Goal: Information Seeking & Learning: Learn about a topic

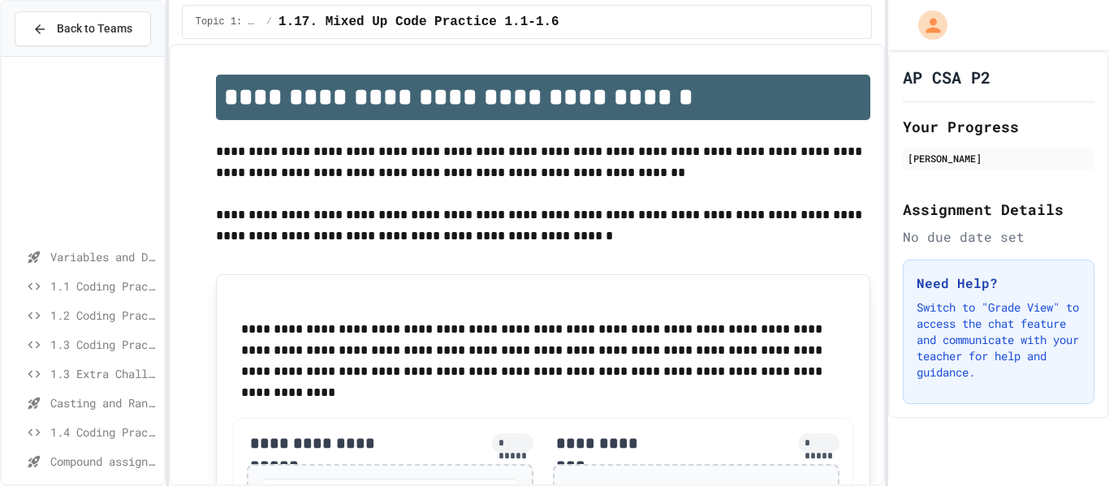
scroll to position [924, 0]
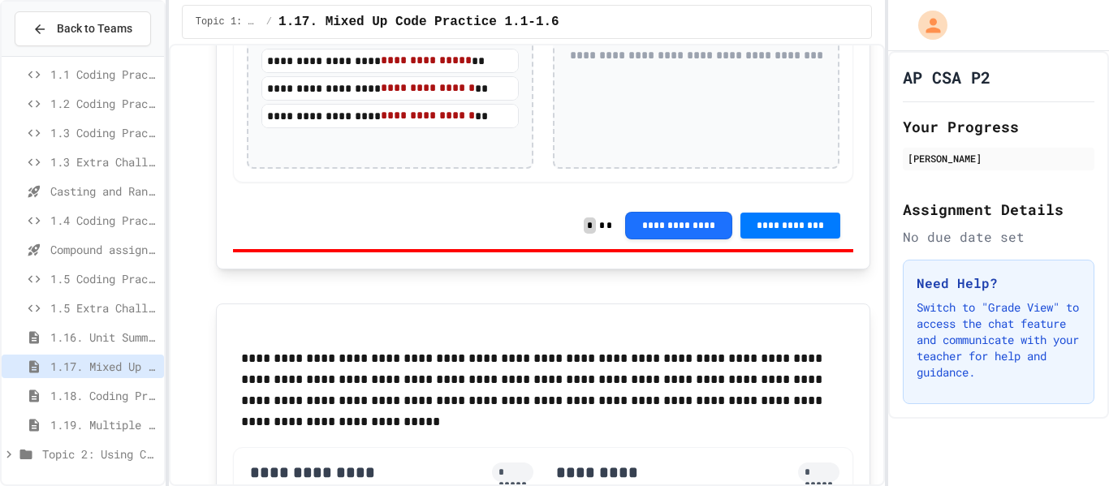
click at [50, 459] on span "Topic 2: Using Classes" at bounding box center [99, 454] width 115 height 17
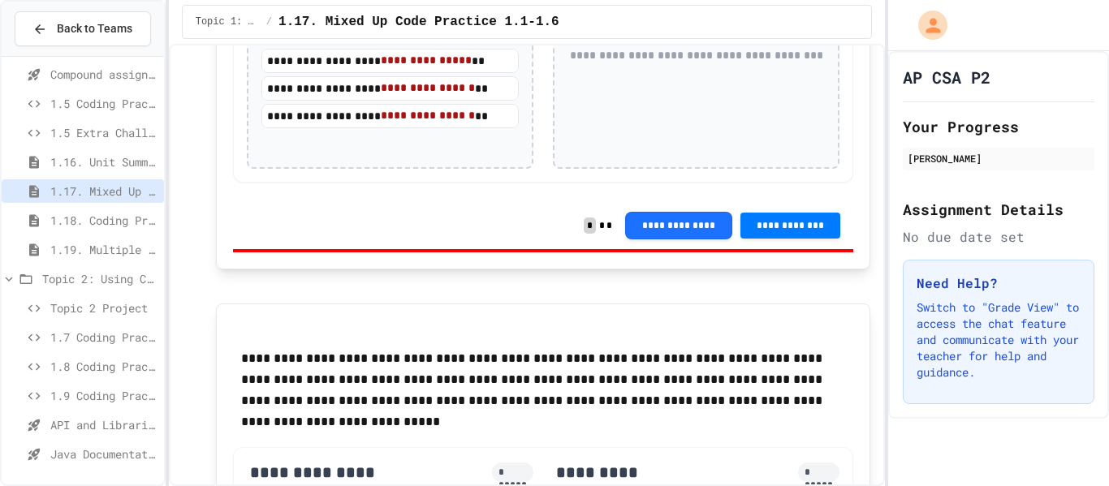
click at [74, 342] on span "1.7 Coding Practice" at bounding box center [103, 337] width 107 height 17
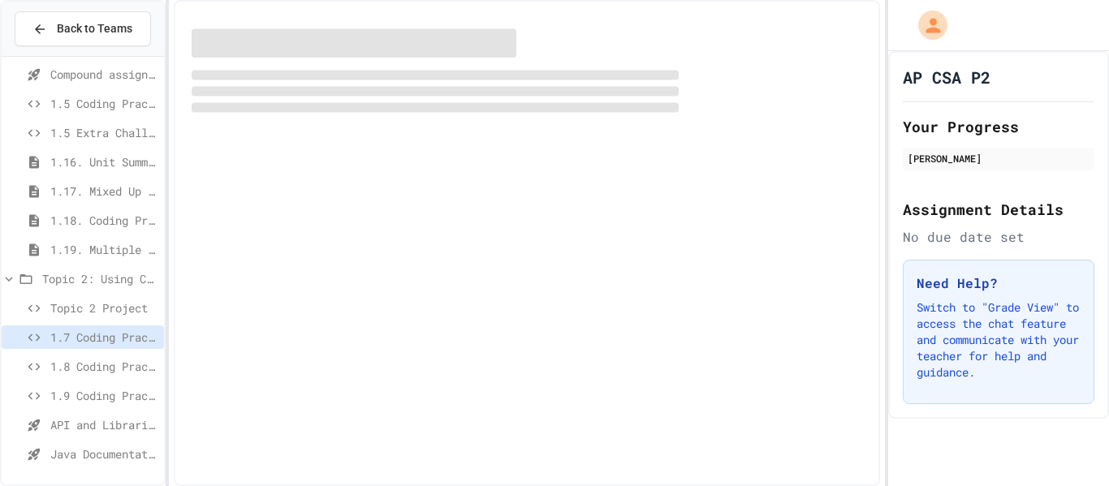
scroll to position [374, 0]
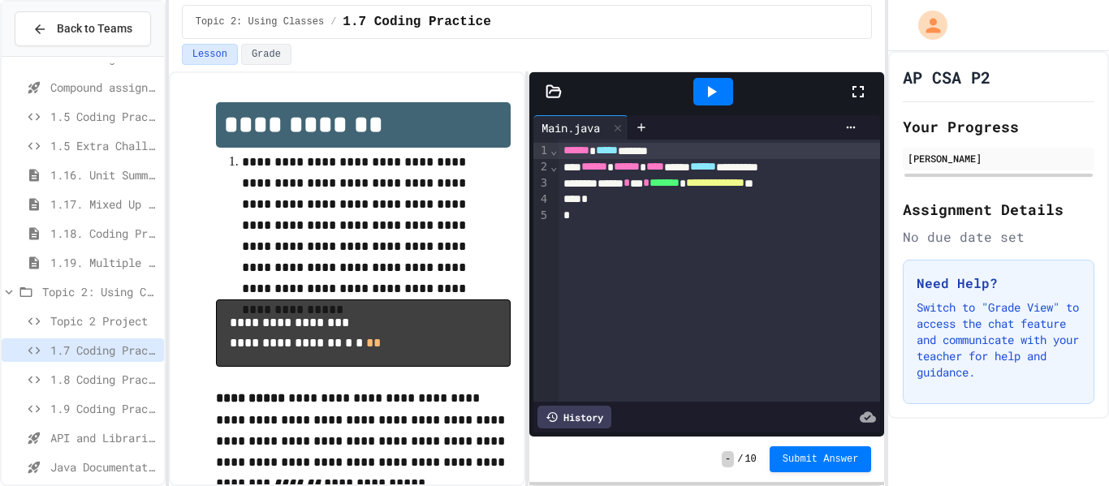
click at [60, 386] on span "1.8 Coding Practice" at bounding box center [103, 379] width 107 height 17
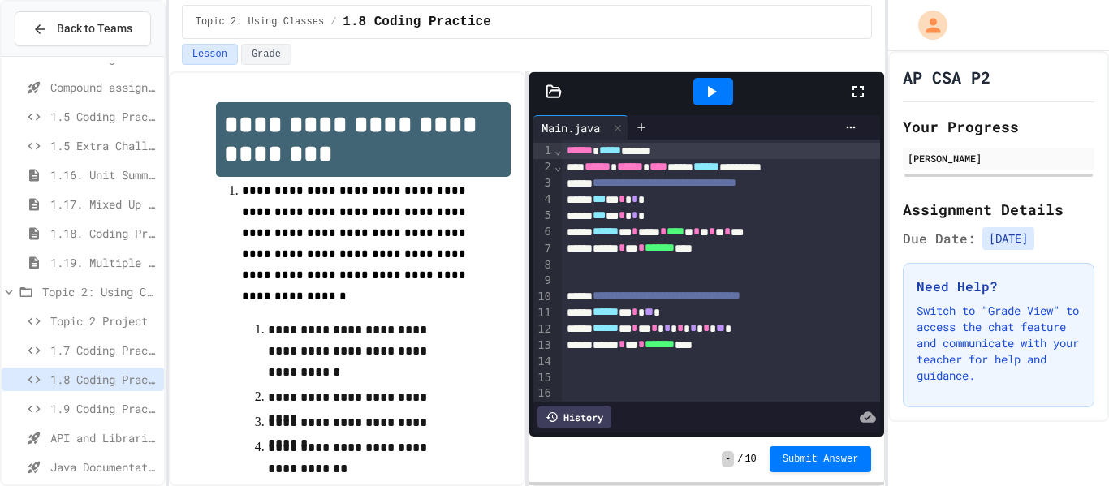
click at [97, 408] on span "1.9 Coding Practice" at bounding box center [103, 408] width 107 height 17
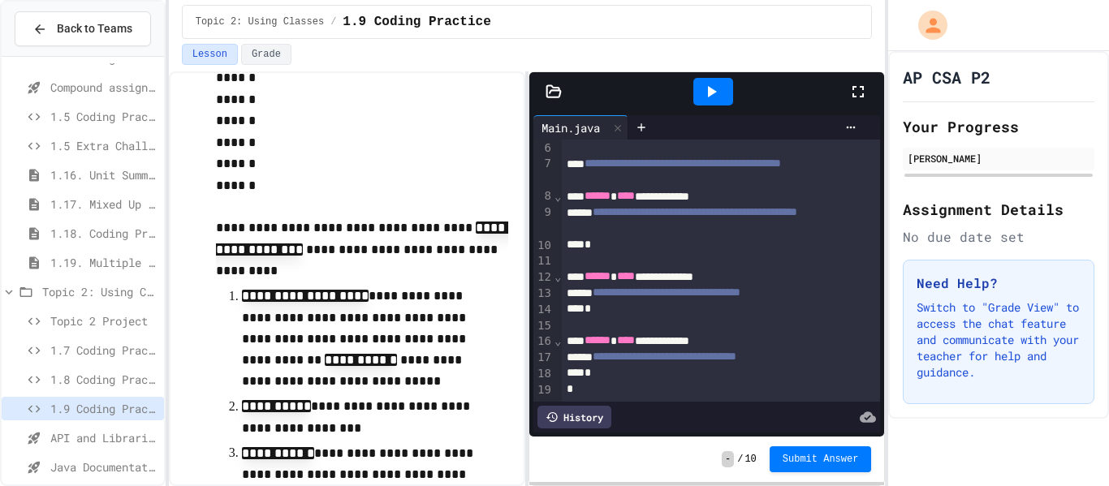
scroll to position [387, 0]
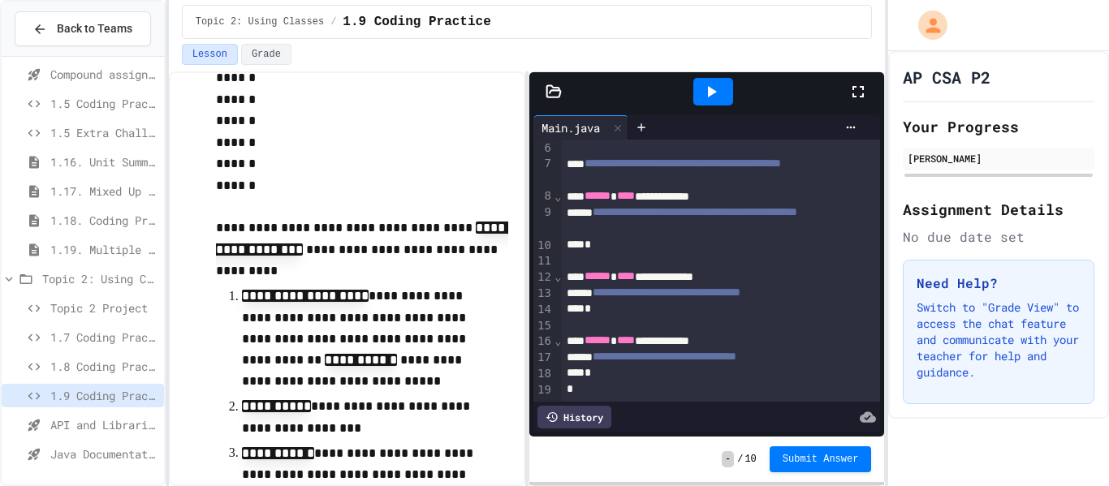
click at [60, 431] on span "API and Libraries - Topic 1.7" at bounding box center [103, 424] width 107 height 17
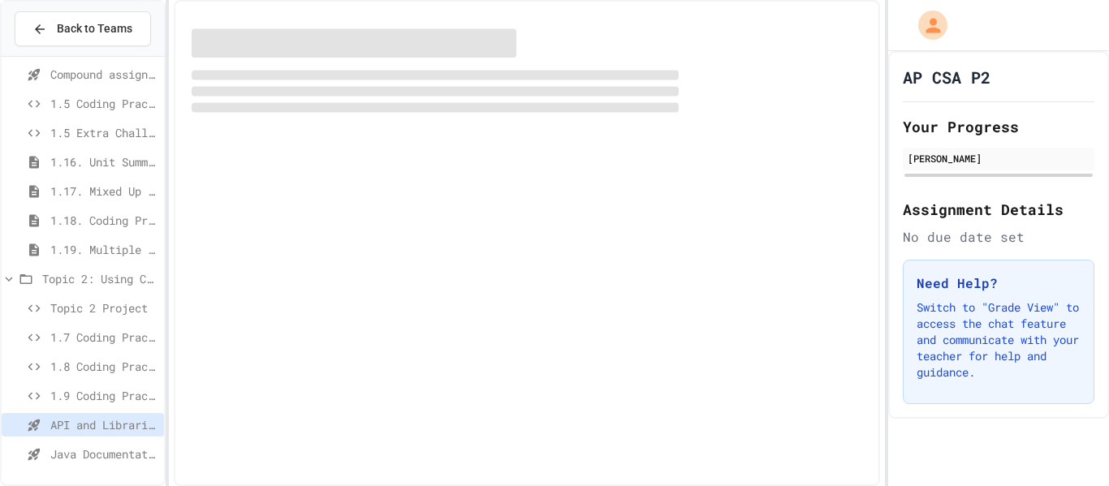
scroll to position [374, 0]
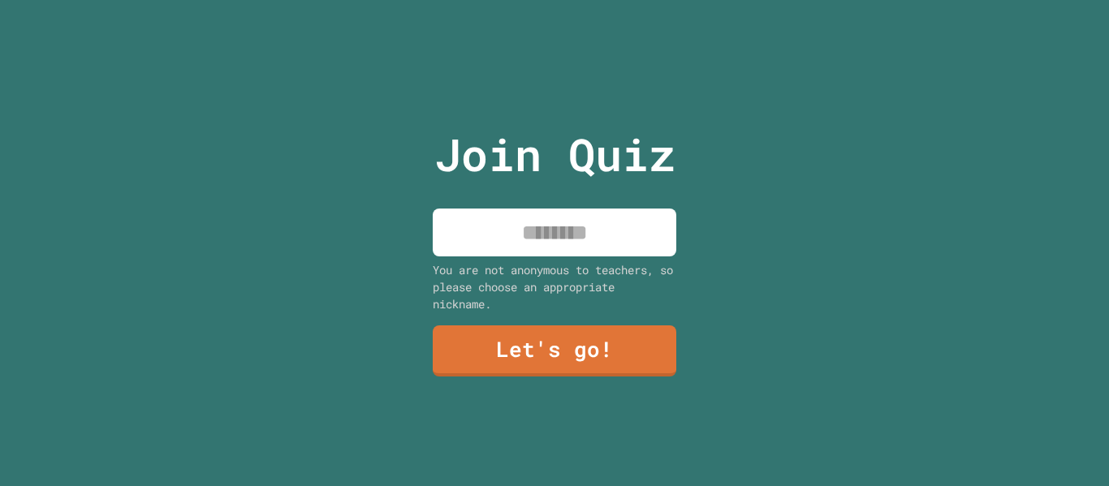
click at [496, 225] on input at bounding box center [555, 233] width 244 height 48
type input "******"
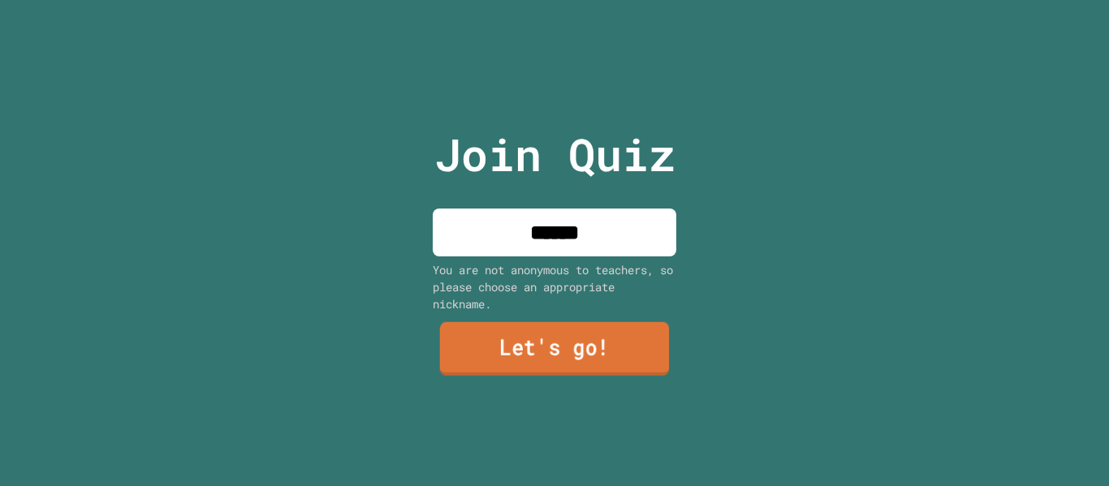
click at [584, 355] on link "Let's go!" at bounding box center [554, 349] width 229 height 54
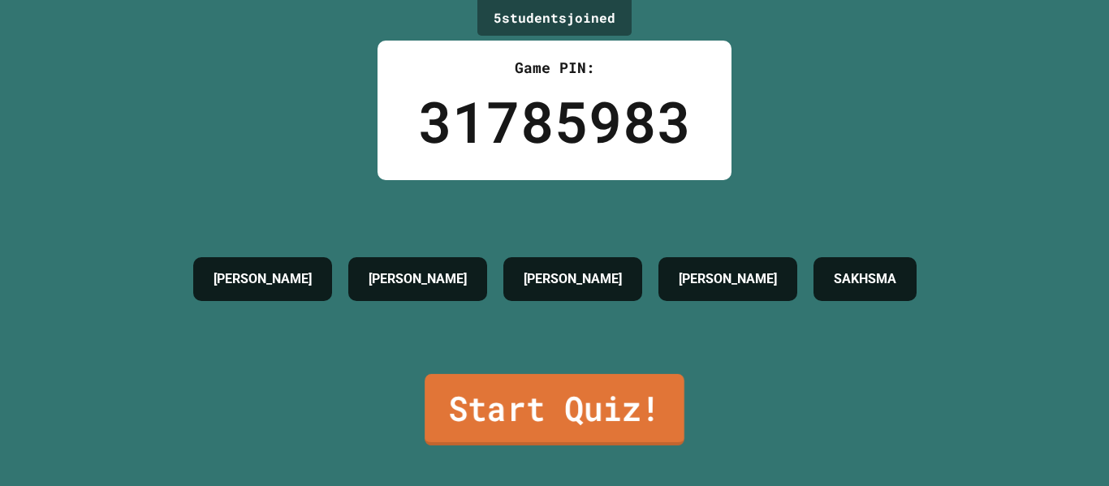
click at [585, 420] on link "Start Quiz!" at bounding box center [555, 409] width 260 height 71
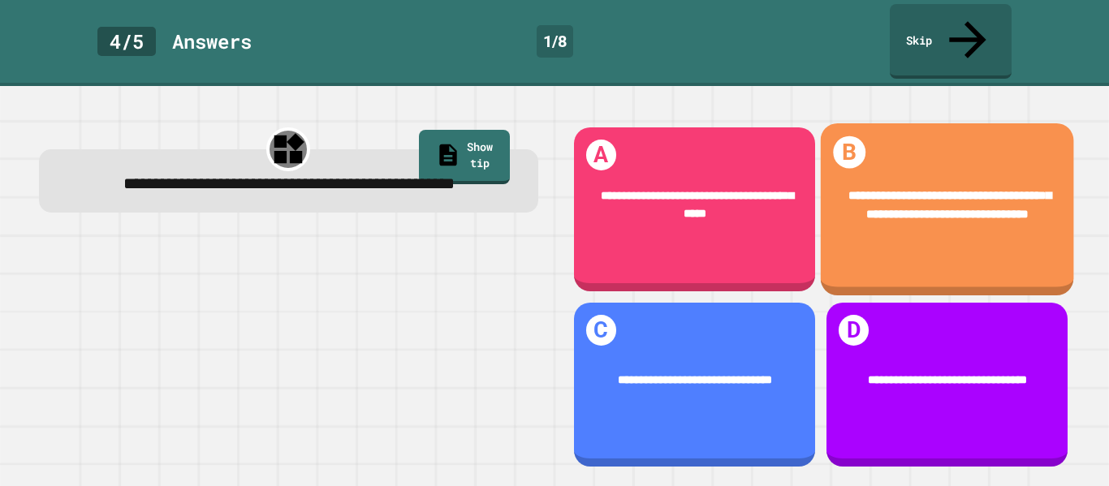
click at [1006, 194] on div "**********" at bounding box center [947, 205] width 205 height 37
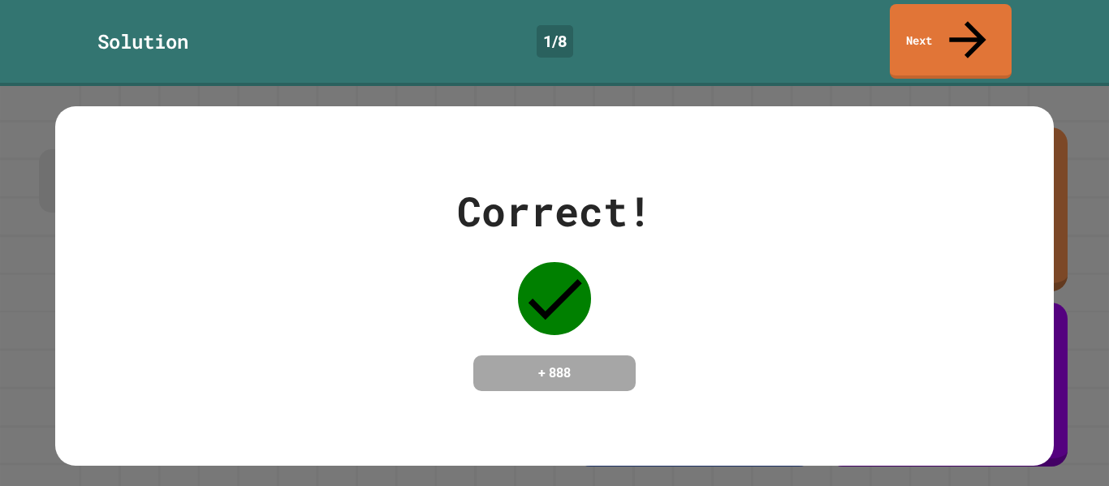
click at [1006, 194] on div "Correct! + 888" at bounding box center [554, 286] width 998 height 210
click at [961, 18] on icon at bounding box center [967, 38] width 54 height 58
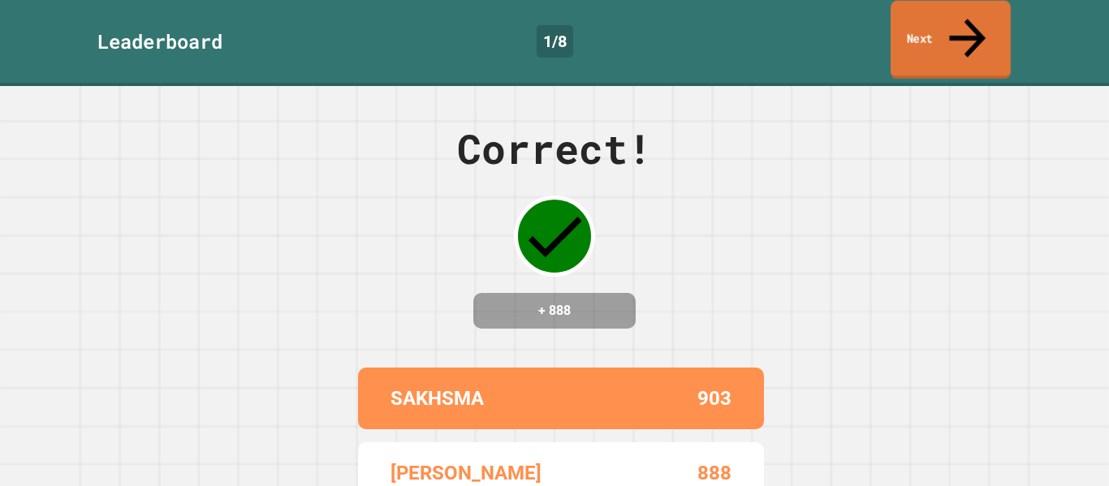
click at [957, 19] on link "Next" at bounding box center [951, 40] width 120 height 79
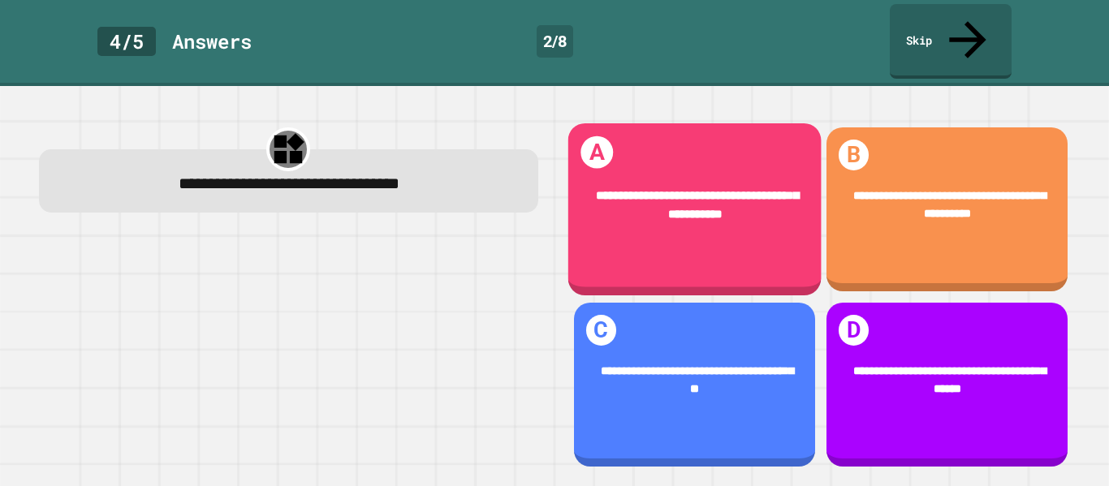
click at [678, 240] on div "**********" at bounding box center [693, 209] width 253 height 172
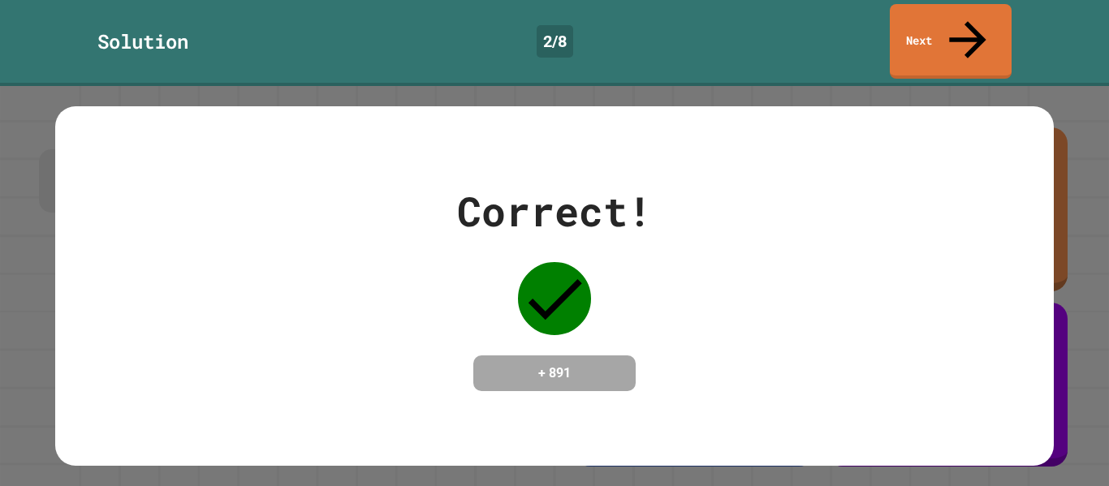
click at [528, 436] on div "Correct! + 891" at bounding box center [554, 286] width 998 height 360
click at [953, 37] on link "Next" at bounding box center [950, 40] width 121 height 79
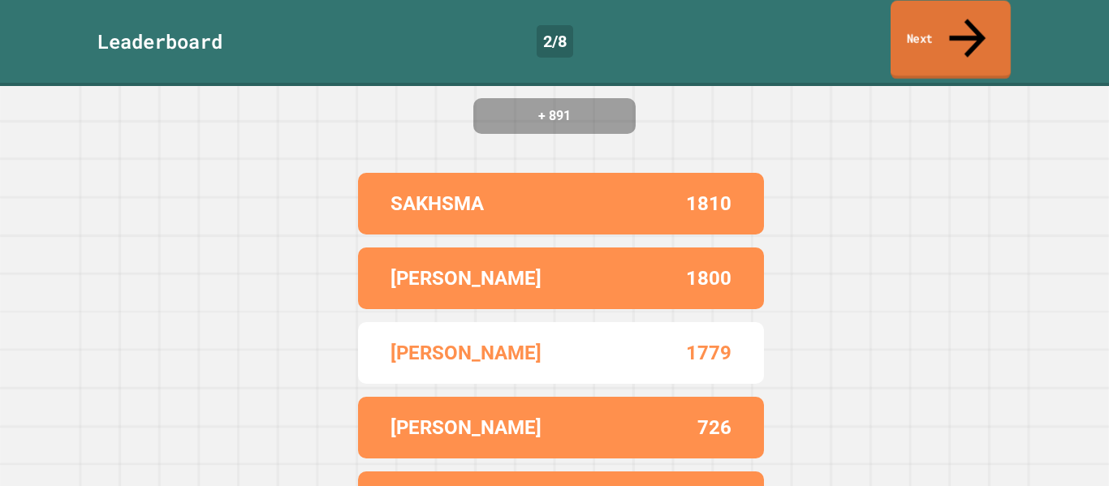
click at [828, 234] on div "Correct! + 891 SAKHSMA 1810 TANMAY 1800 AYESHA 1779 HANNAH 726 HARSHITHA V 378" at bounding box center [554, 91] width 1109 height 400
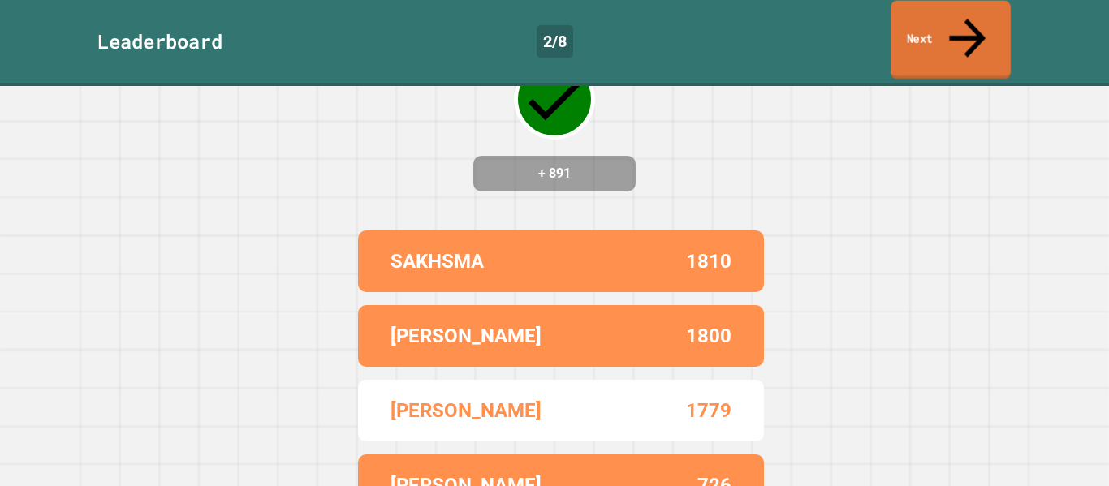
scroll to position [130, 0]
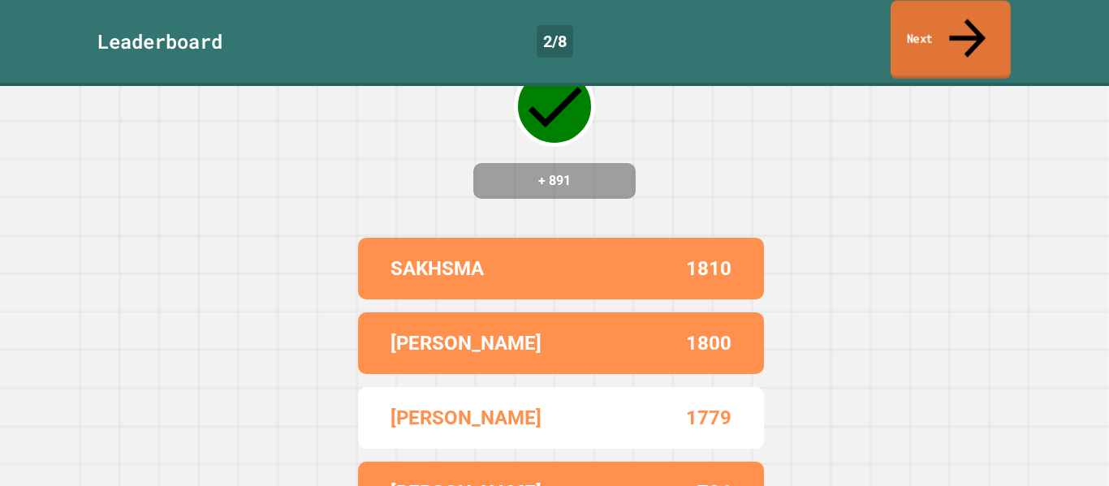
click at [912, 28] on link "Next" at bounding box center [951, 40] width 120 height 79
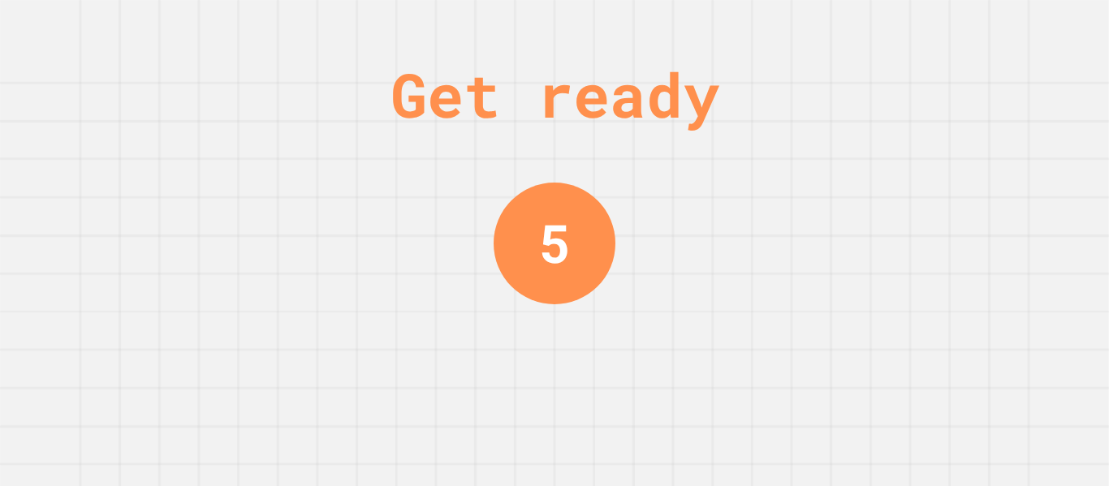
scroll to position [0, 0]
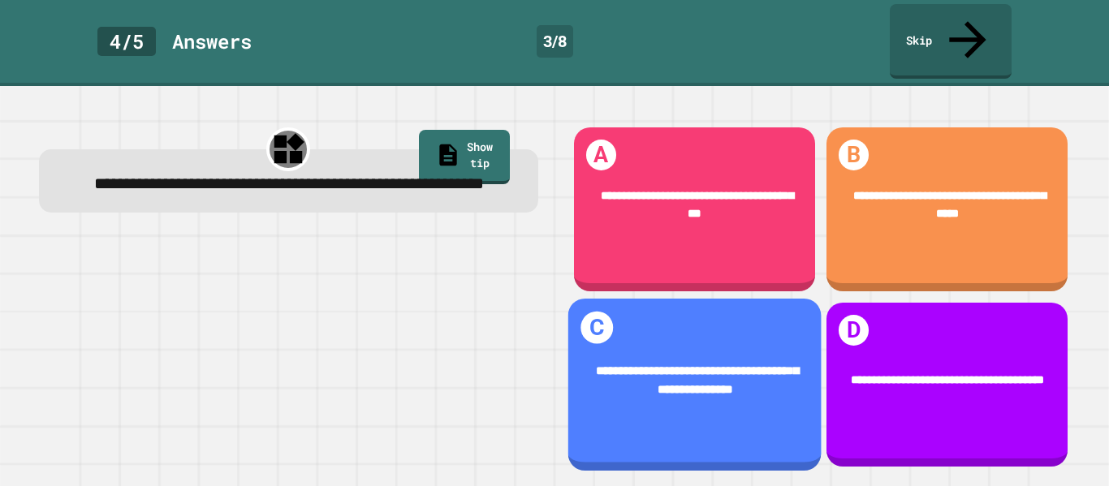
click at [796, 362] on div "**********" at bounding box center [695, 380] width 205 height 37
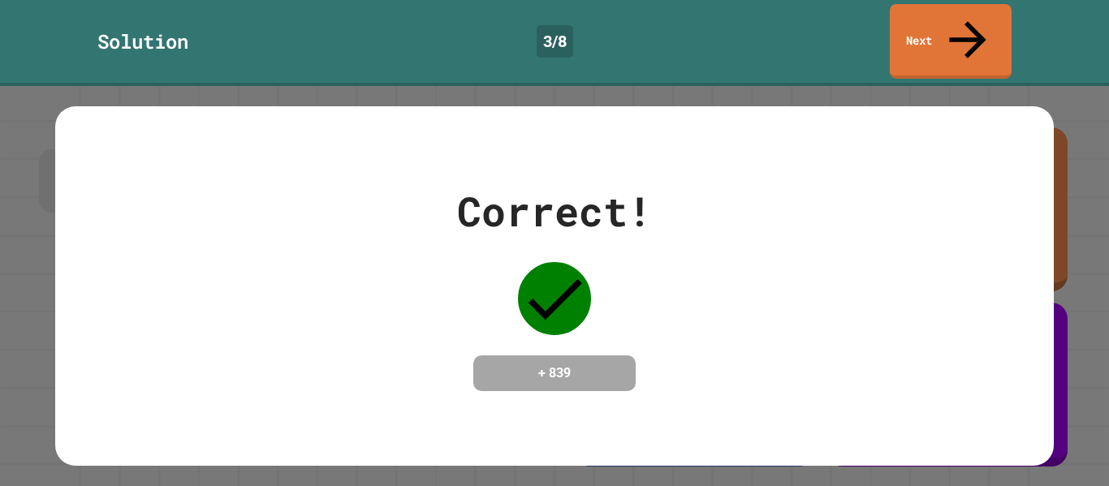
click at [649, 323] on div "Correct! + 839" at bounding box center [554, 286] width 195 height 210
click at [887, 15] on div "Solution 3 / 8 Next" at bounding box center [554, 41] width 1109 height 75
click at [900, 20] on link "Next" at bounding box center [951, 40] width 120 height 79
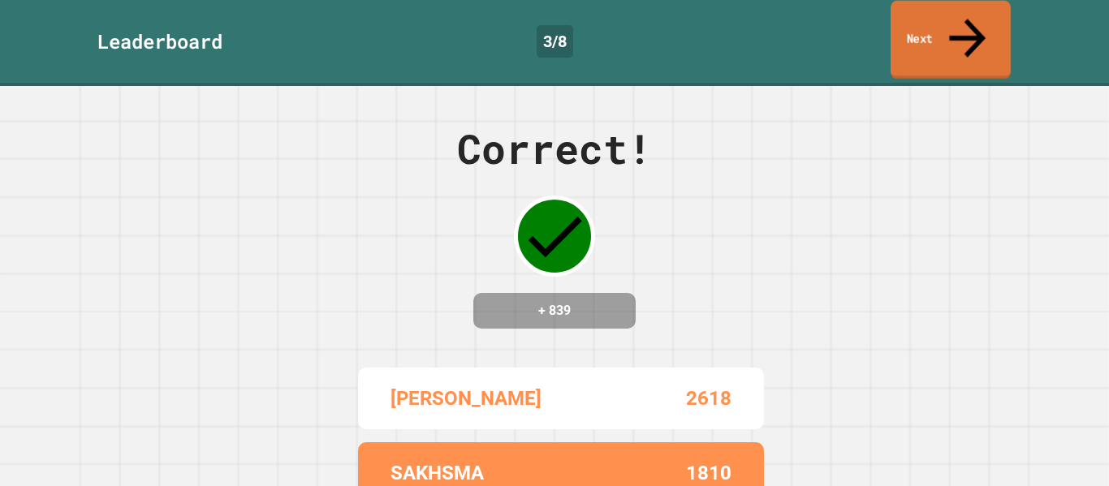
click at [900, 20] on link "Next" at bounding box center [951, 40] width 120 height 79
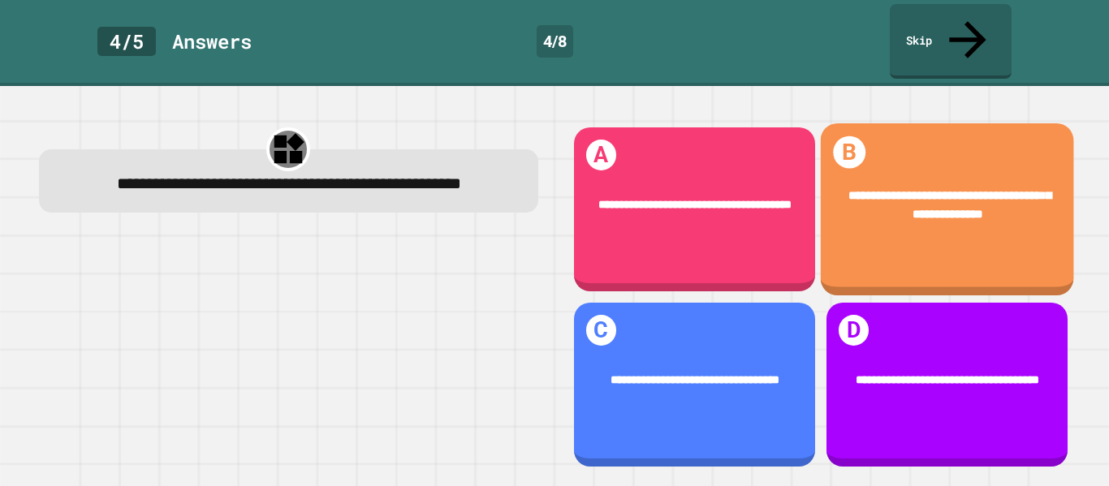
click at [969, 252] on div "**********" at bounding box center [946, 209] width 253 height 172
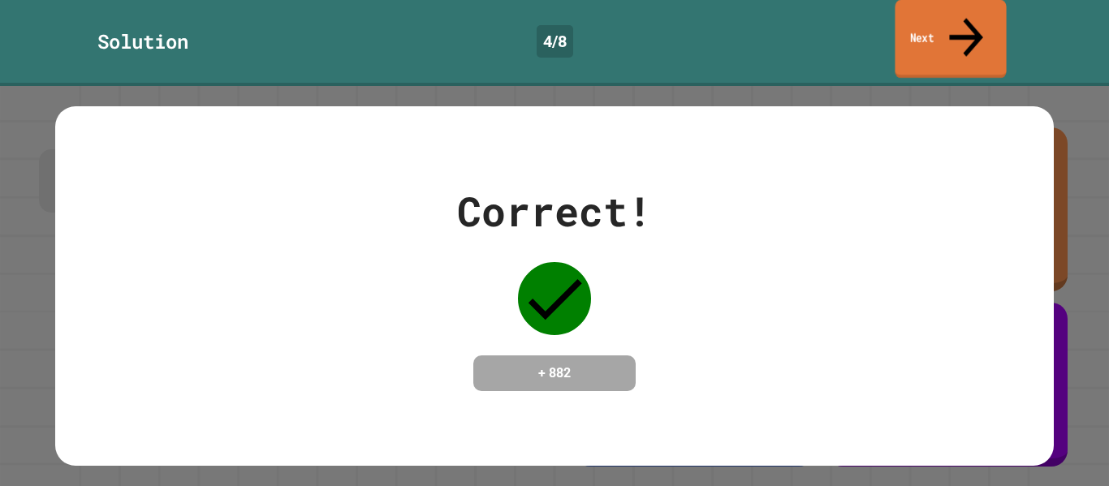
click at [937, 31] on link "Next" at bounding box center [950, 39] width 111 height 79
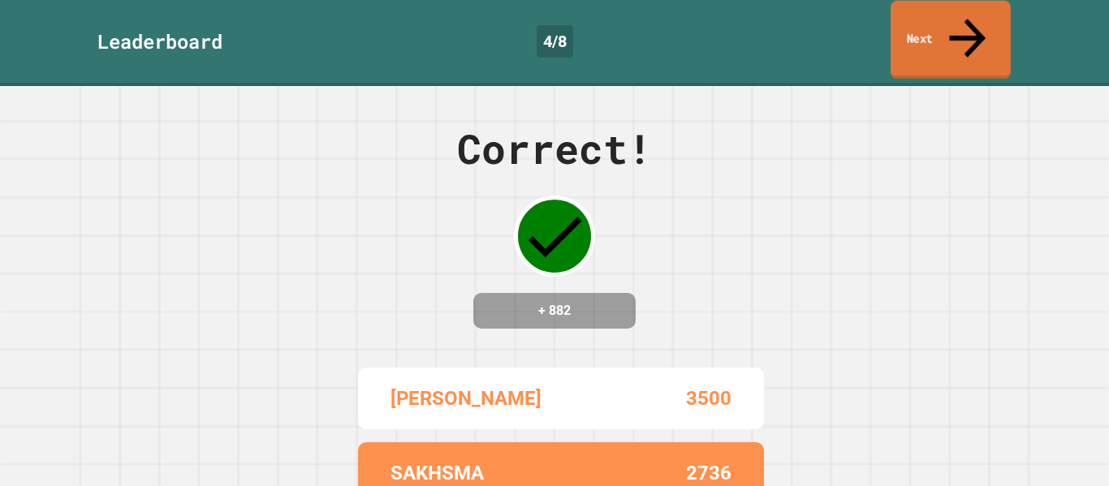
click at [937, 31] on link "Next" at bounding box center [951, 40] width 120 height 79
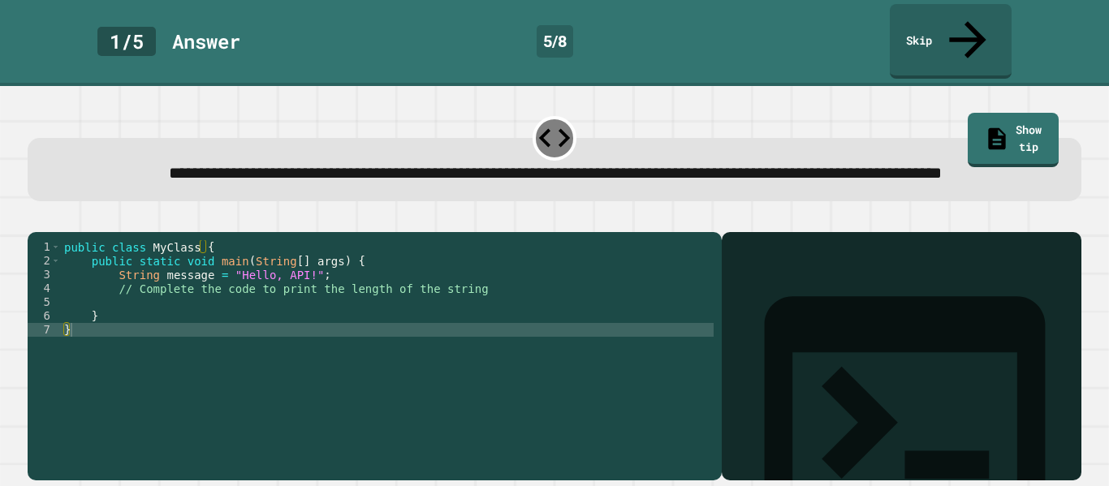
click at [1108, 40] on div "1 / 5 Answer 5 / 8 Skip" at bounding box center [554, 41] width 1109 height 75
click at [1089, 44] on div "1 / 5 Answer 5 / 8 Skip" at bounding box center [554, 43] width 1109 height 86
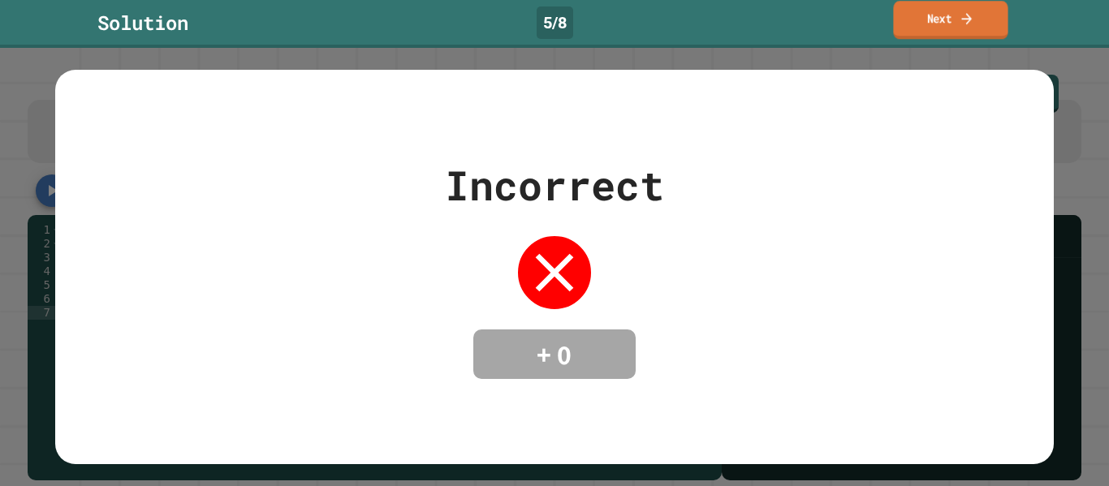
click at [930, 35] on link "Next" at bounding box center [950, 20] width 114 height 38
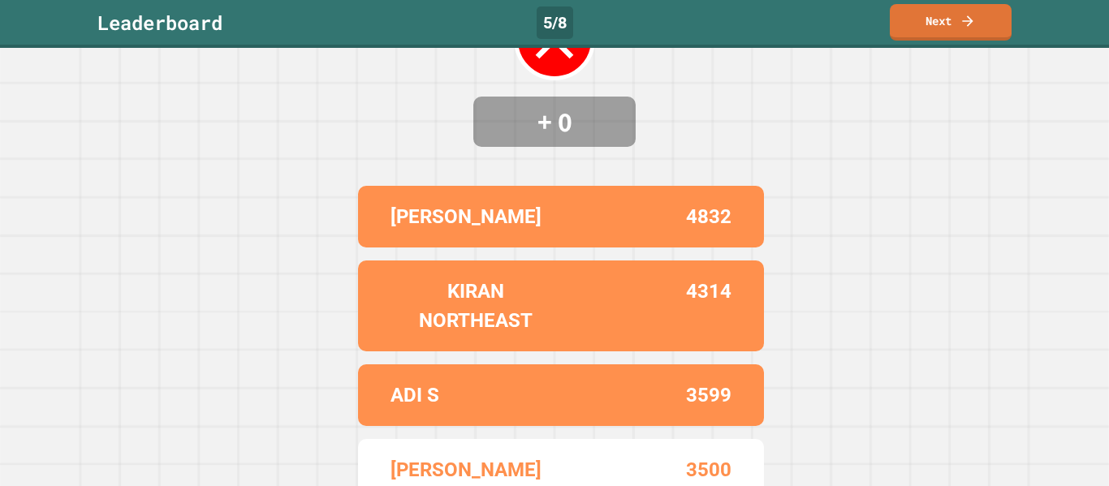
scroll to position [225, 0]
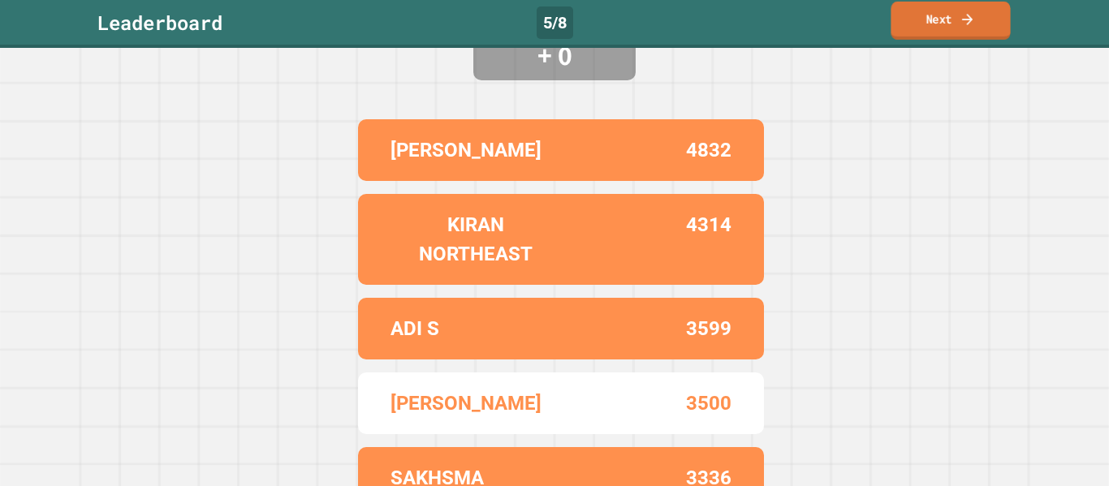
click at [942, 25] on link "Next" at bounding box center [950, 21] width 119 height 38
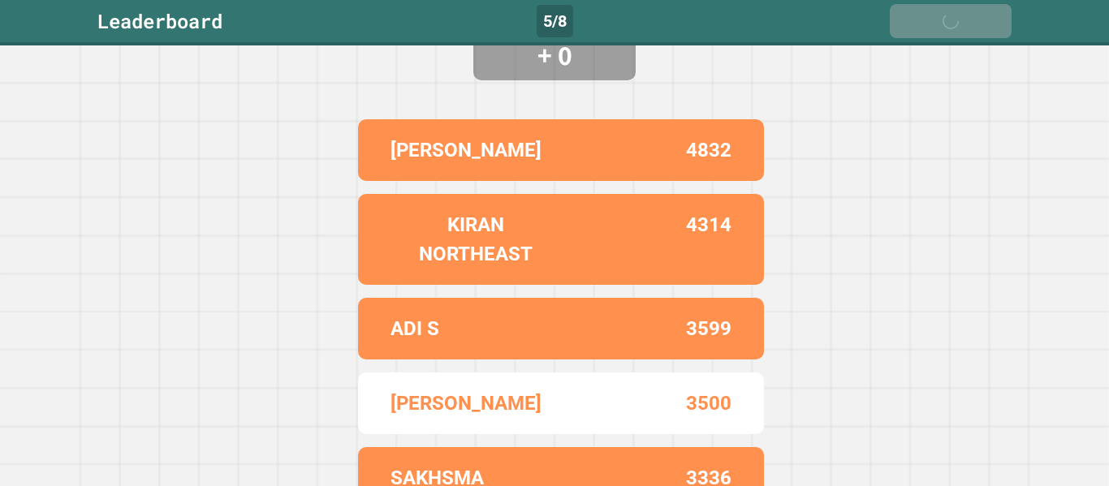
scroll to position [0, 0]
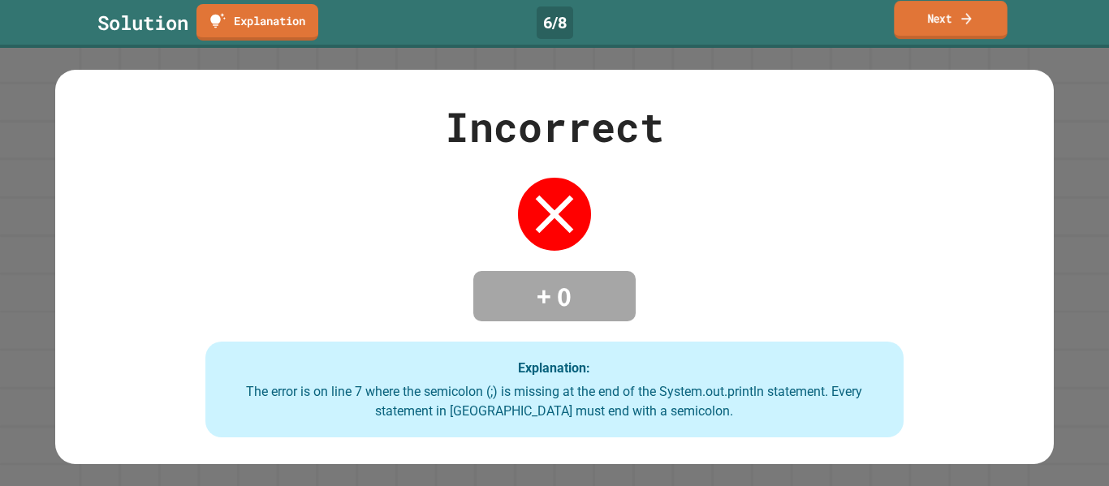
click at [930, 21] on link "Next" at bounding box center [950, 20] width 113 height 38
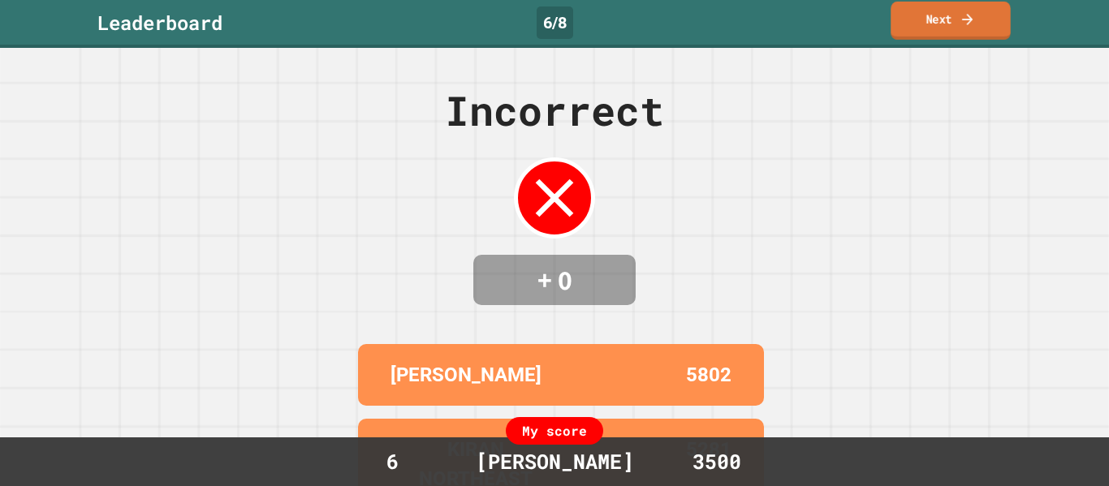
click at [969, 32] on link "Next" at bounding box center [951, 21] width 120 height 38
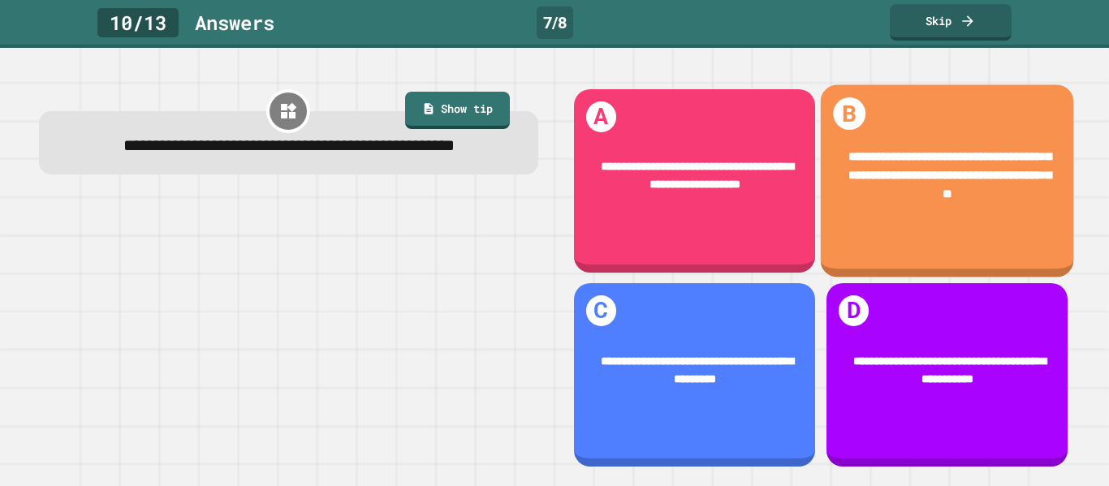
click at [921, 198] on div "**********" at bounding box center [947, 177] width 205 height 56
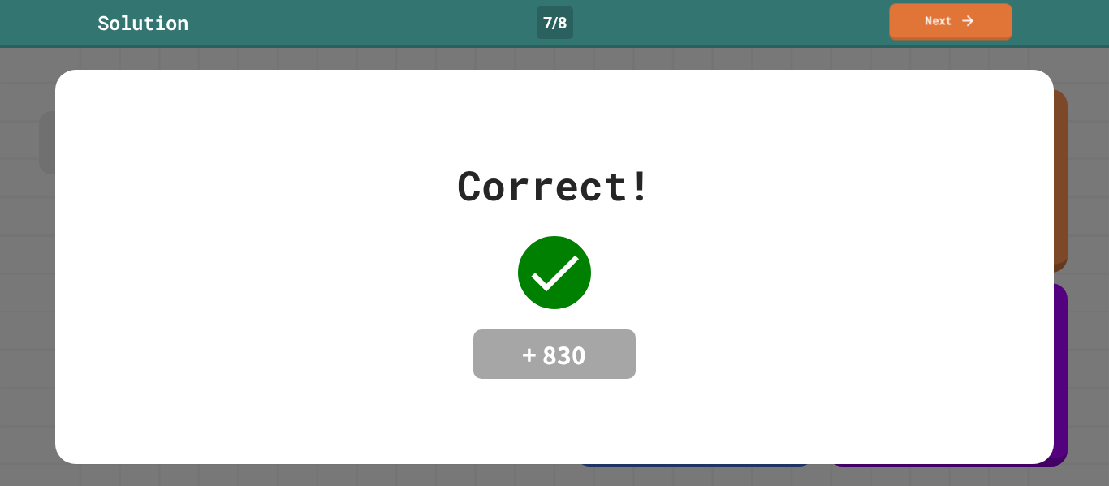
click at [925, 39] on link "Next" at bounding box center [950, 21] width 123 height 37
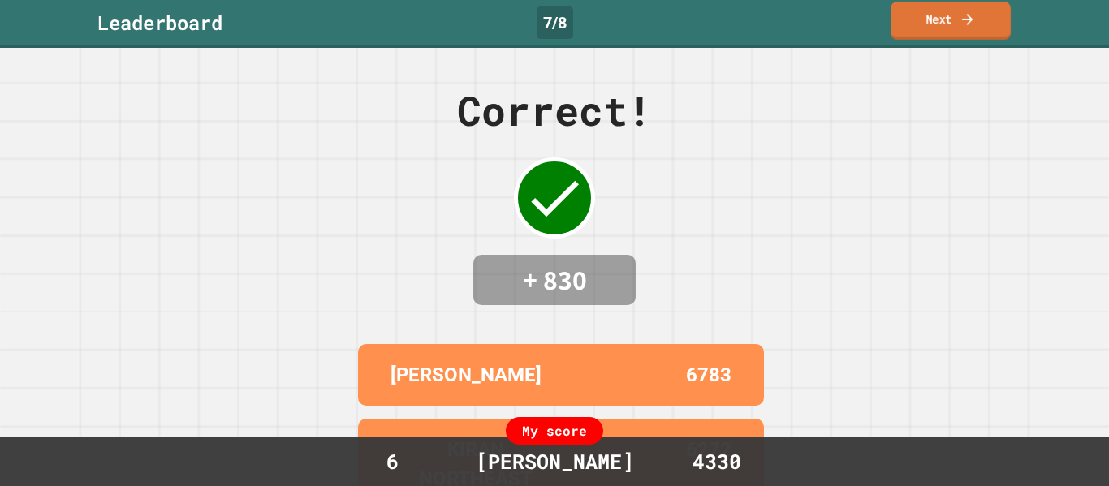
click at [925, 39] on link "Next" at bounding box center [951, 21] width 120 height 38
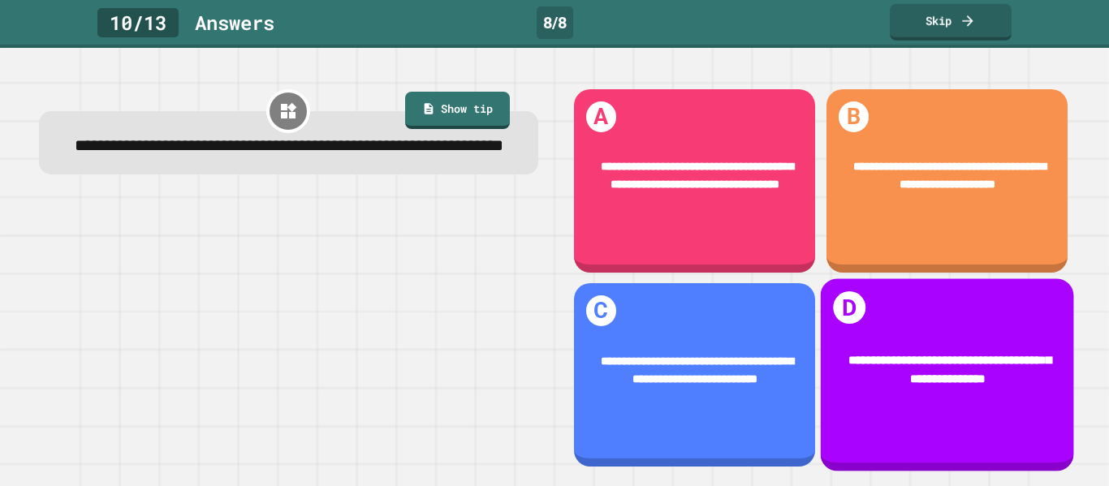
click at [1006, 330] on div "**********" at bounding box center [946, 371] width 253 height 86
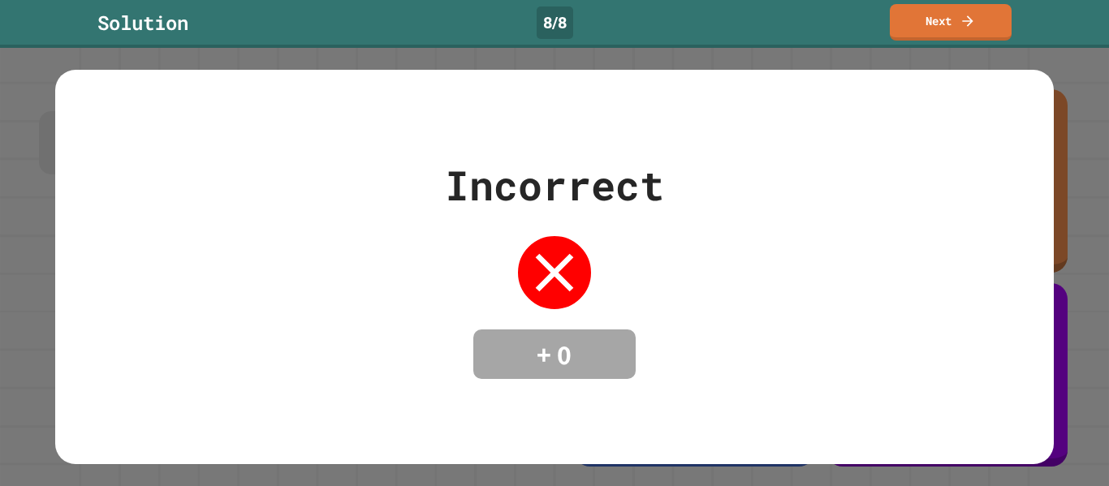
click at [942, 37] on link "Next" at bounding box center [951, 22] width 122 height 37
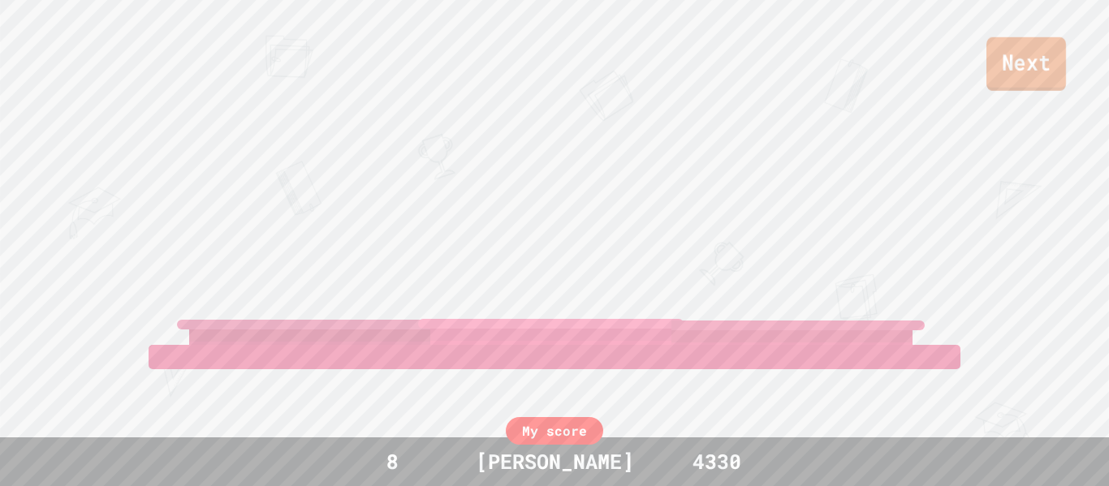
click at [1003, 69] on link "Next" at bounding box center [1026, 64] width 80 height 54
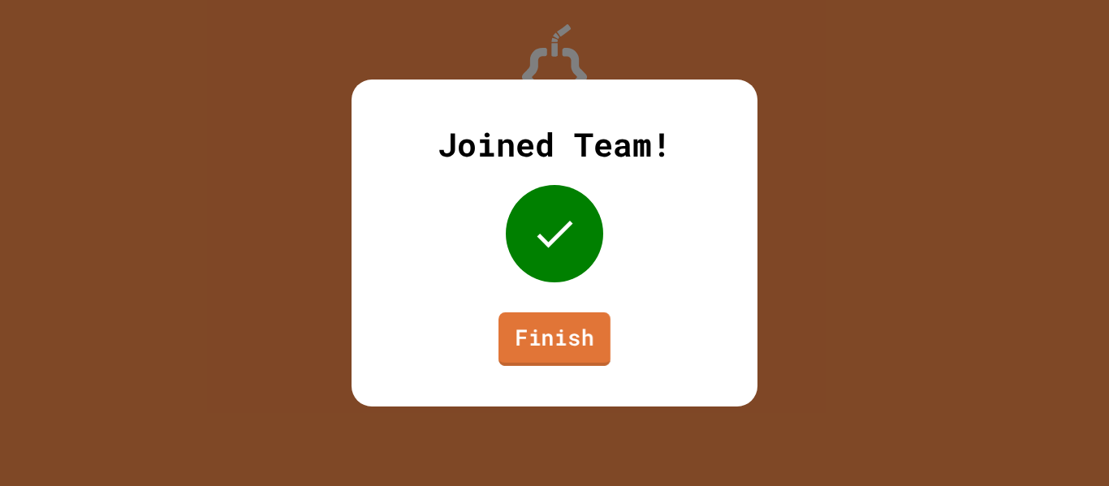
click at [574, 334] on link "Finish" at bounding box center [554, 340] width 112 height 54
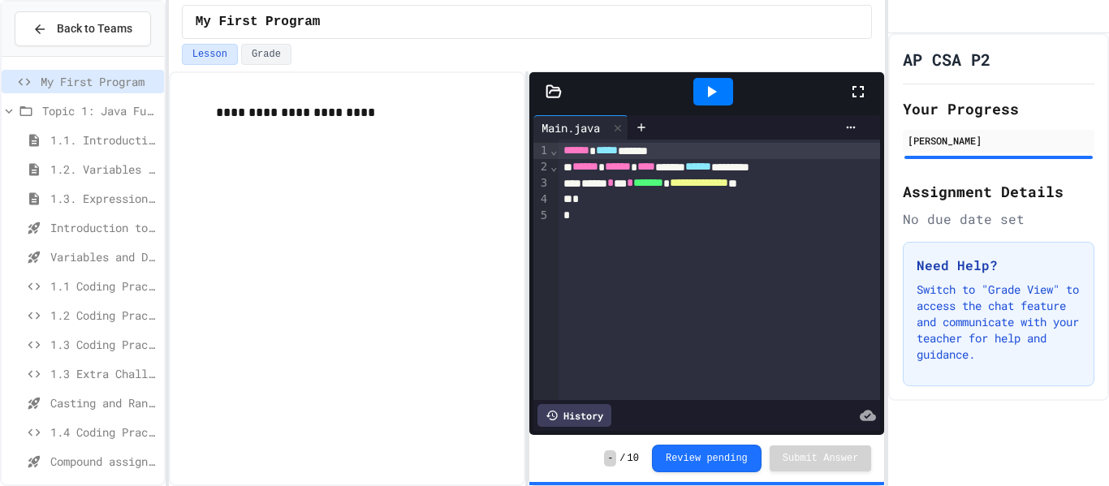
scroll to position [387, 0]
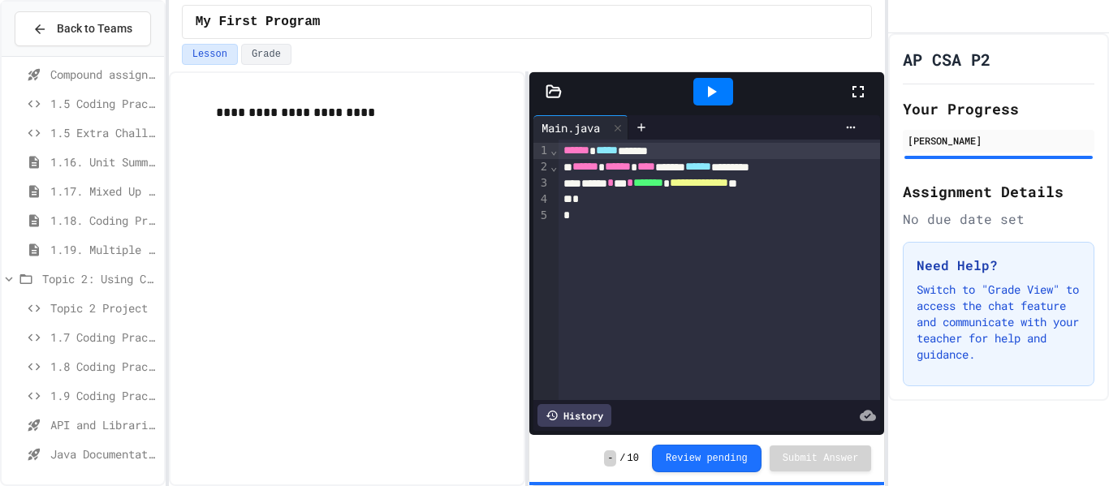
click at [101, 453] on span "Java Documentation with Comments - Topic 1.8" at bounding box center [103, 454] width 107 height 17
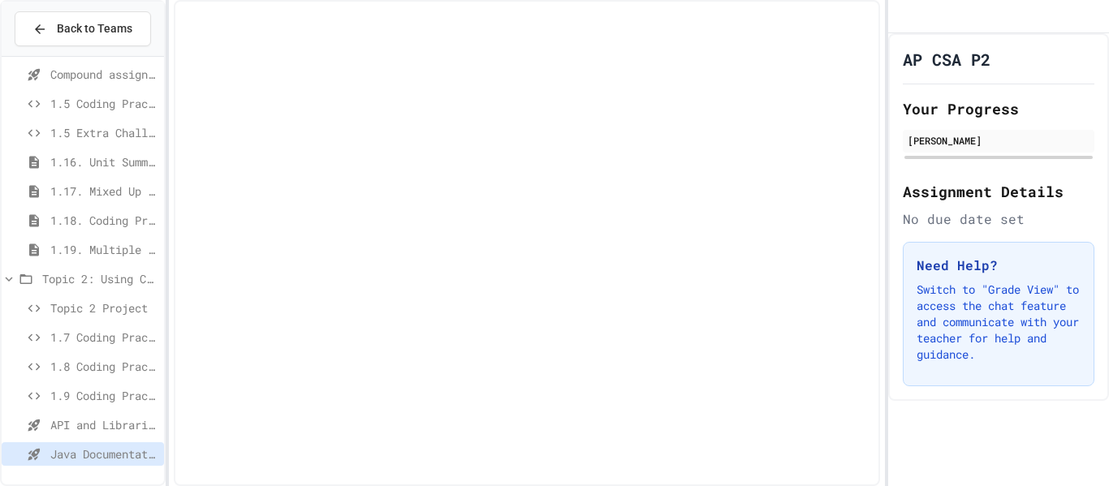
scroll to position [374, 0]
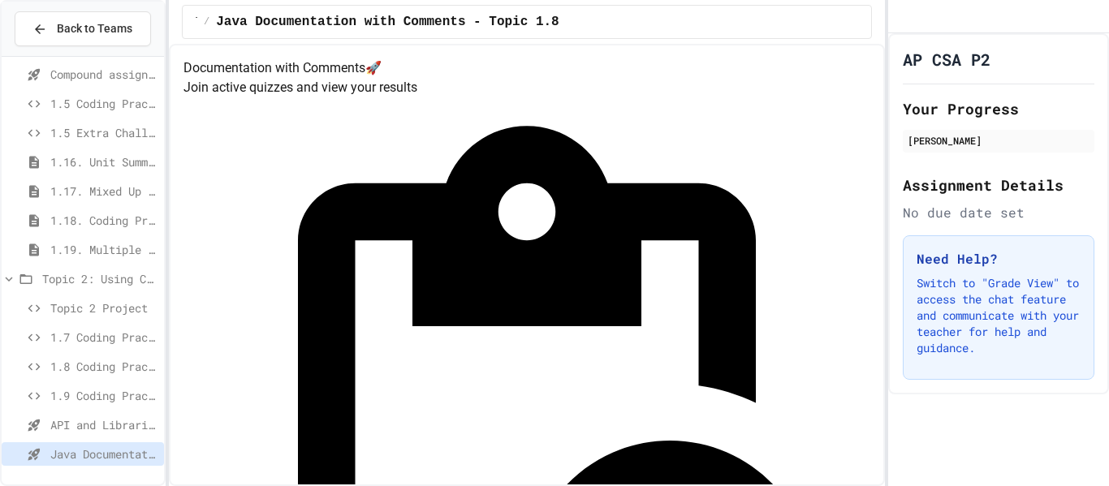
click at [110, 369] on span "1.8 Coding Practice" at bounding box center [103, 366] width 107 height 17
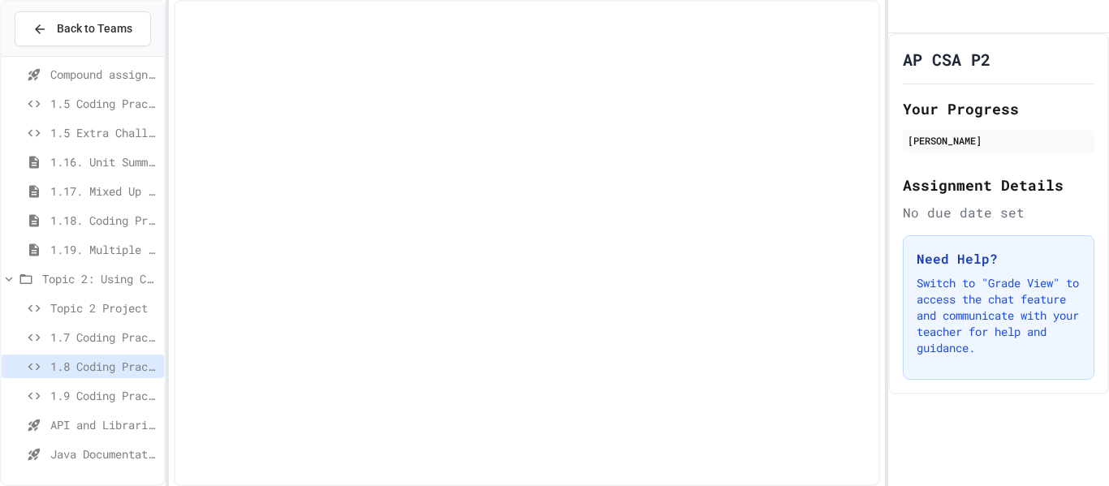
scroll to position [374, 0]
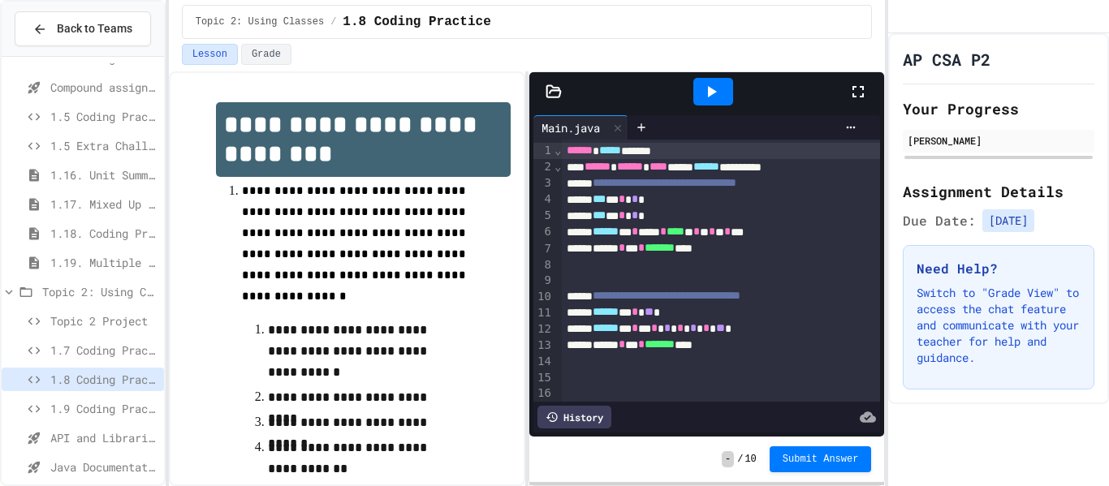
click at [100, 406] on span "1.9 Coding Practice" at bounding box center [103, 408] width 107 height 17
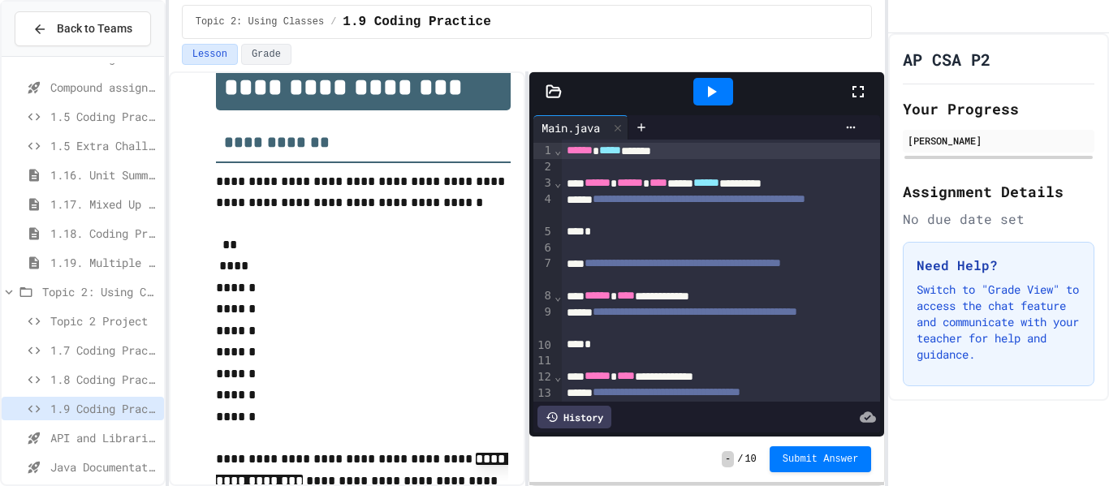
scroll to position [498, 0]
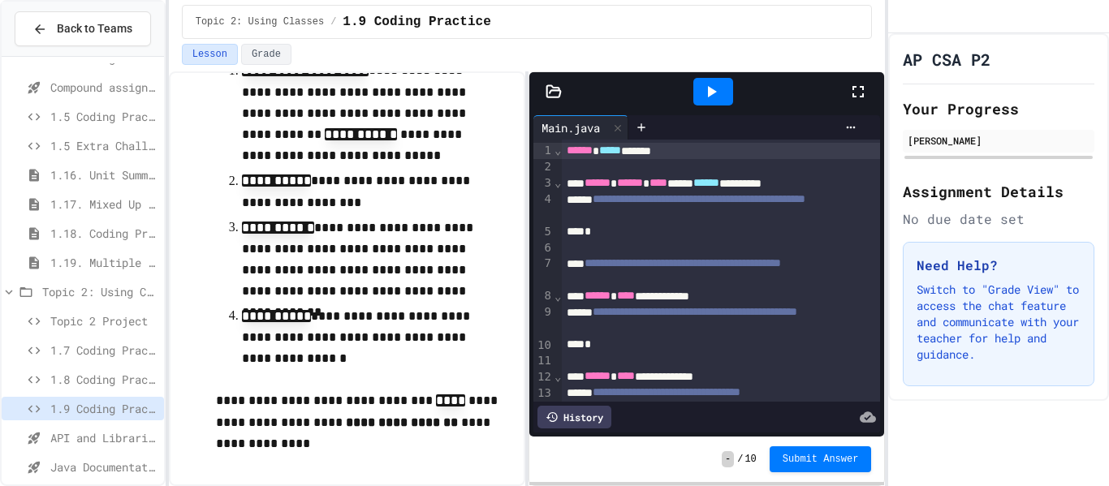
click at [704, 218] on div "**********" at bounding box center [721, 208] width 319 height 32
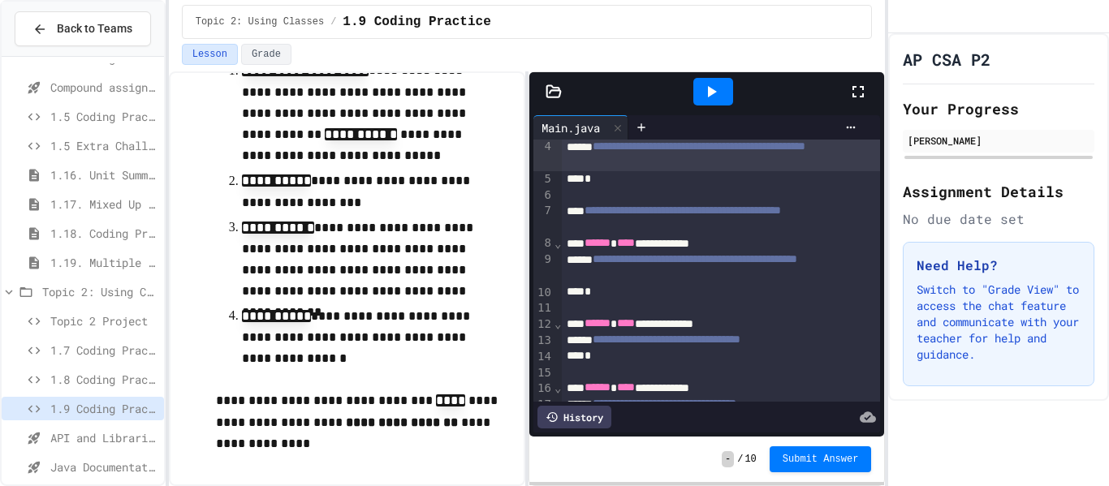
scroll to position [100, 0]
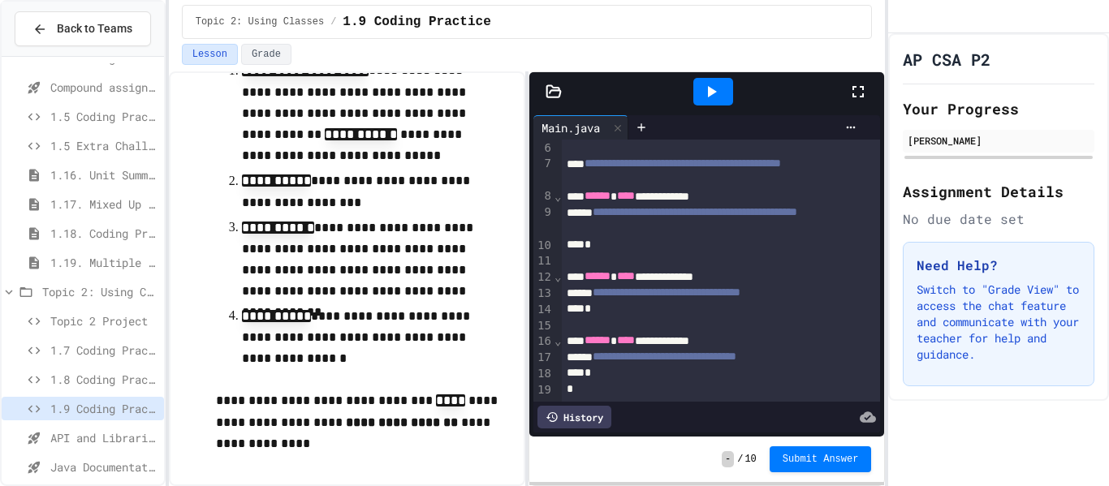
click at [61, 431] on span "API and Libraries - Topic 1.7" at bounding box center [103, 437] width 107 height 17
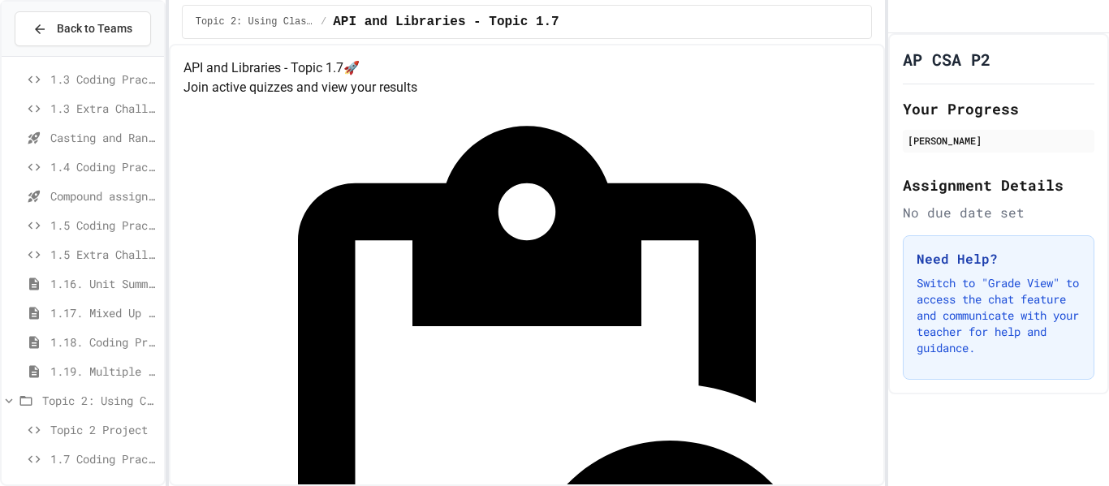
scroll to position [277, 0]
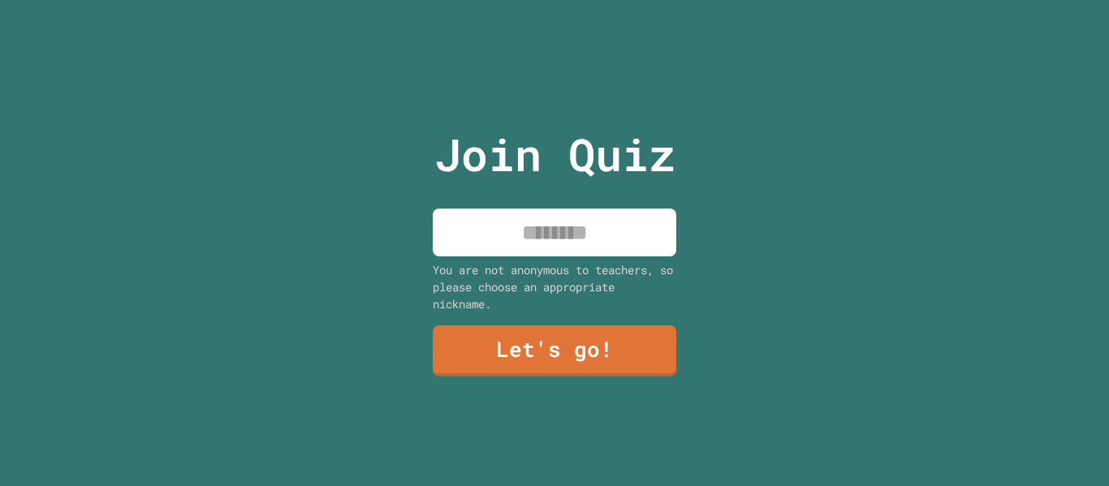
click at [580, 221] on input at bounding box center [555, 233] width 244 height 48
type input "******"
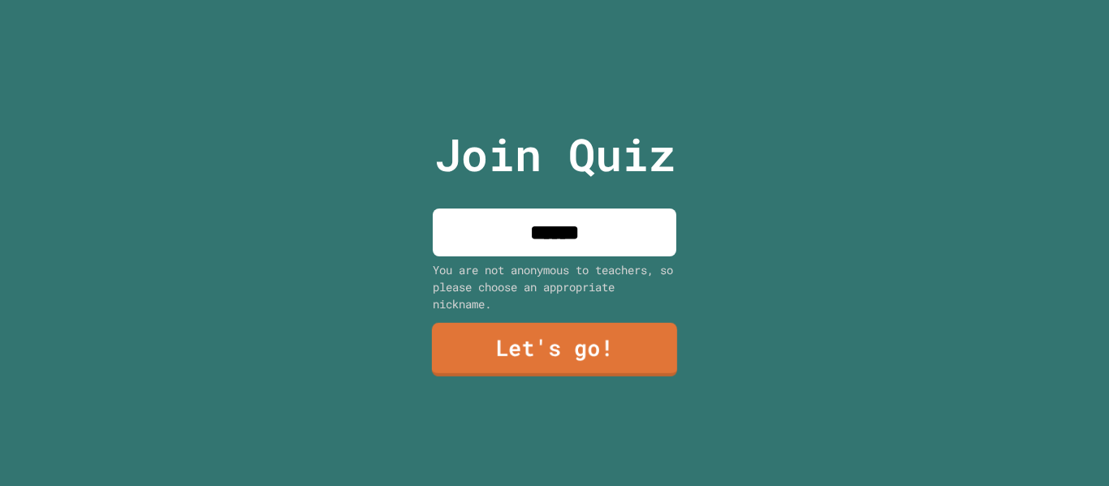
click at [521, 337] on link "Let's go!" at bounding box center [554, 350] width 245 height 54
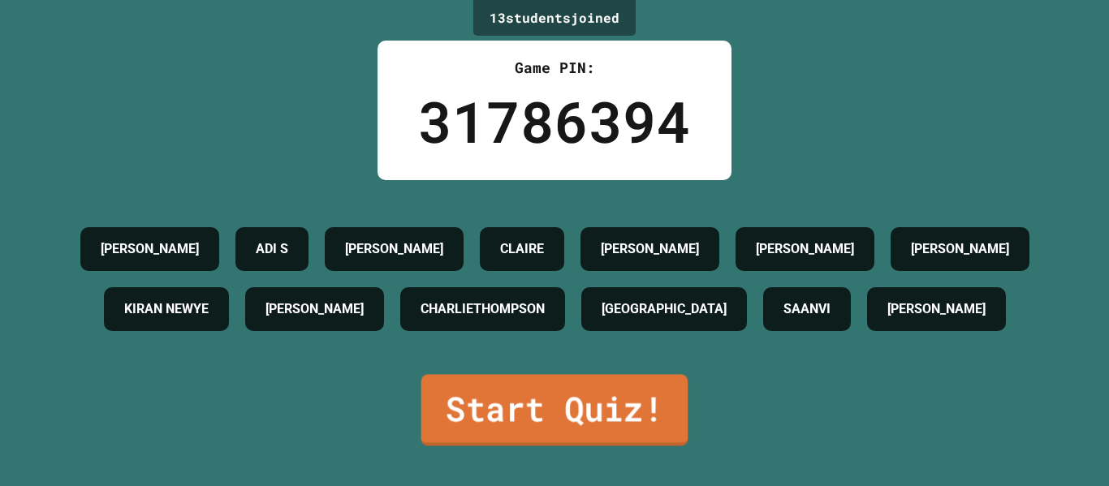
click at [541, 421] on link "Start Quiz!" at bounding box center [554, 409] width 267 height 71
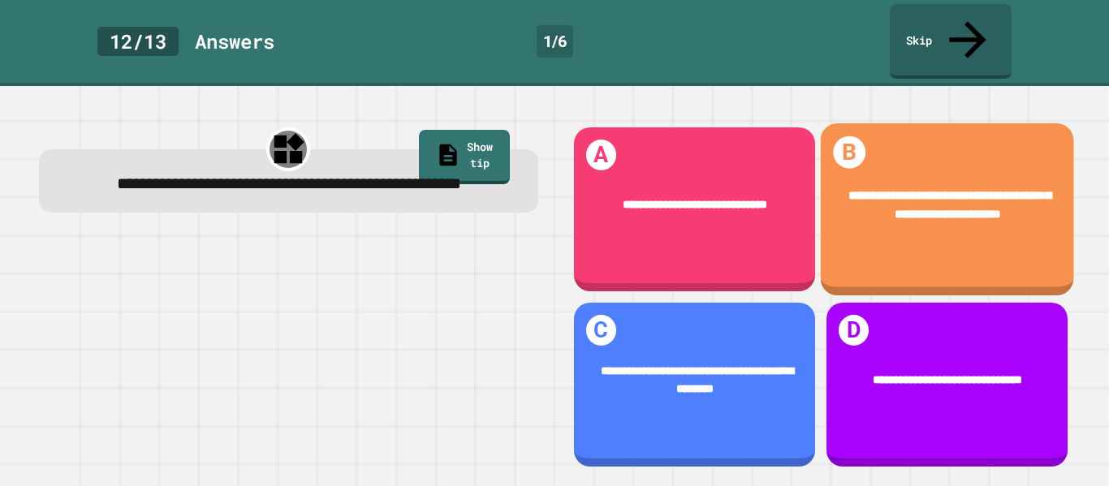
click at [999, 162] on div "**********" at bounding box center [946, 205] width 253 height 86
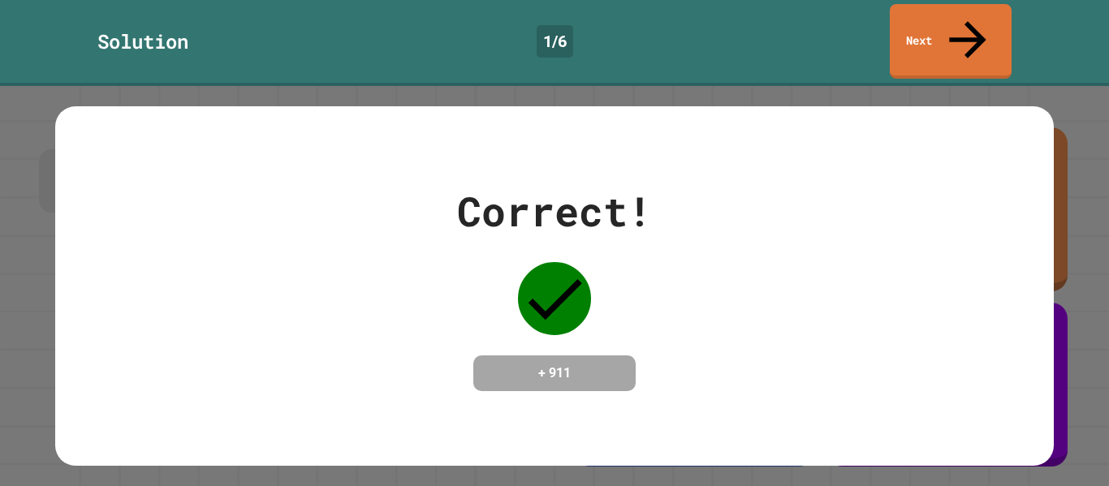
click at [999, 150] on div "Correct! + 911" at bounding box center [554, 286] width 998 height 360
click at [945, 15] on link "Next" at bounding box center [950, 39] width 113 height 79
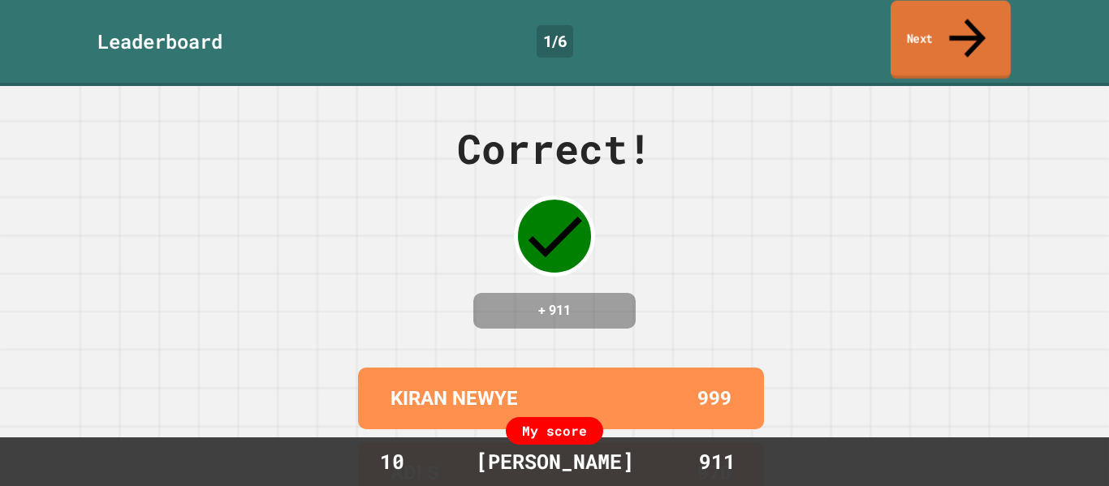
click at [945, 15] on link "Next" at bounding box center [951, 40] width 120 height 79
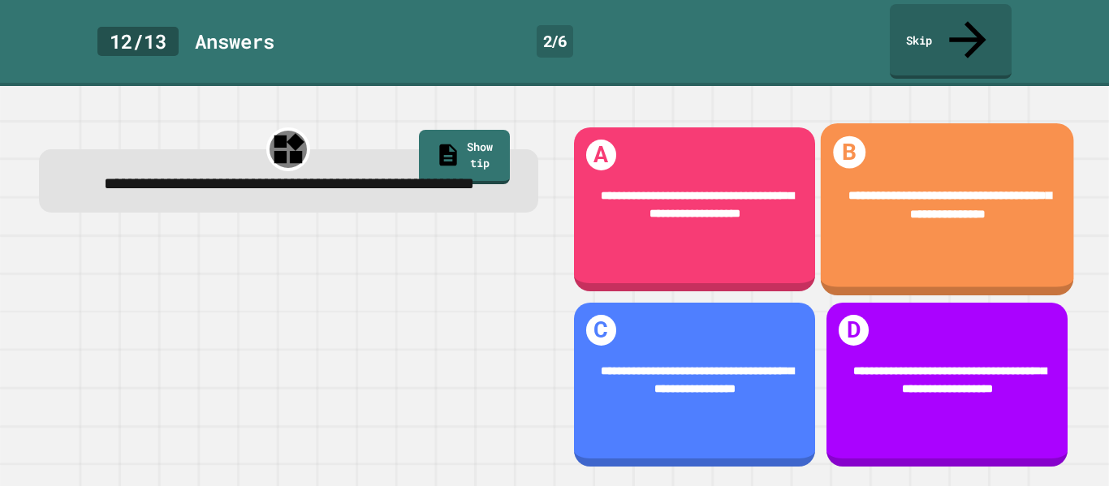
click at [889, 212] on div "**********" at bounding box center [946, 205] width 253 height 86
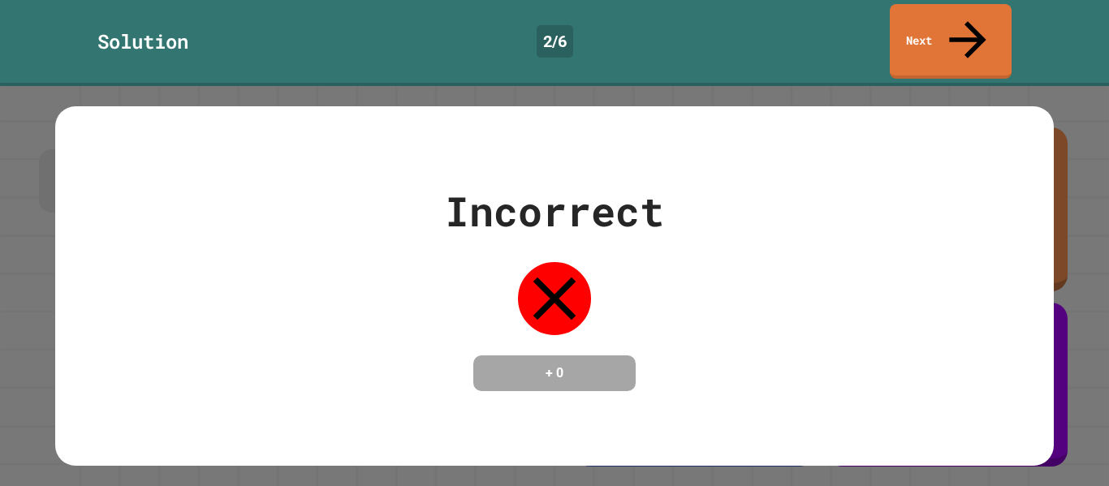
click at [889, 212] on div "Incorrect + 0" at bounding box center [554, 286] width 998 height 210
click at [939, 34] on link "Next" at bounding box center [950, 40] width 119 height 79
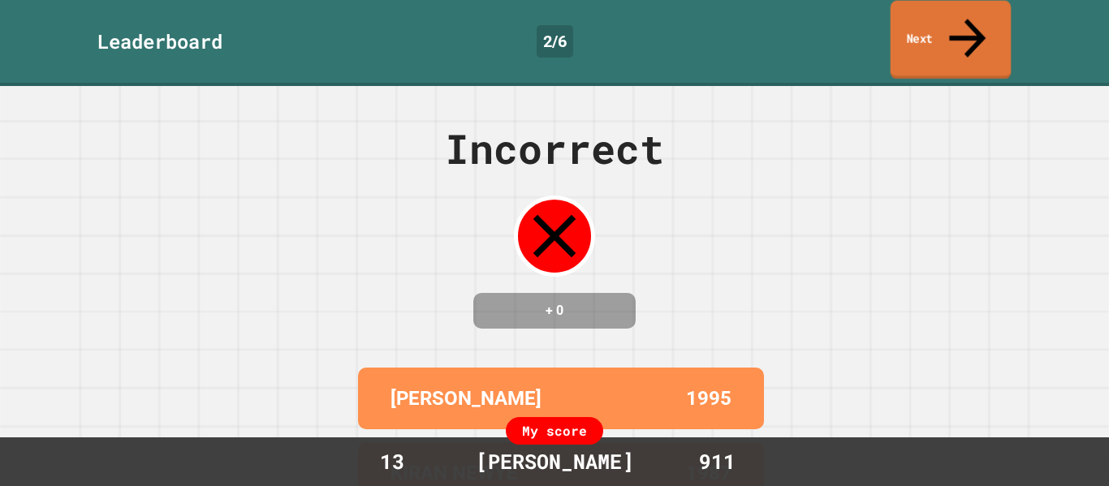
click at [939, 34] on link "Next" at bounding box center [951, 40] width 121 height 79
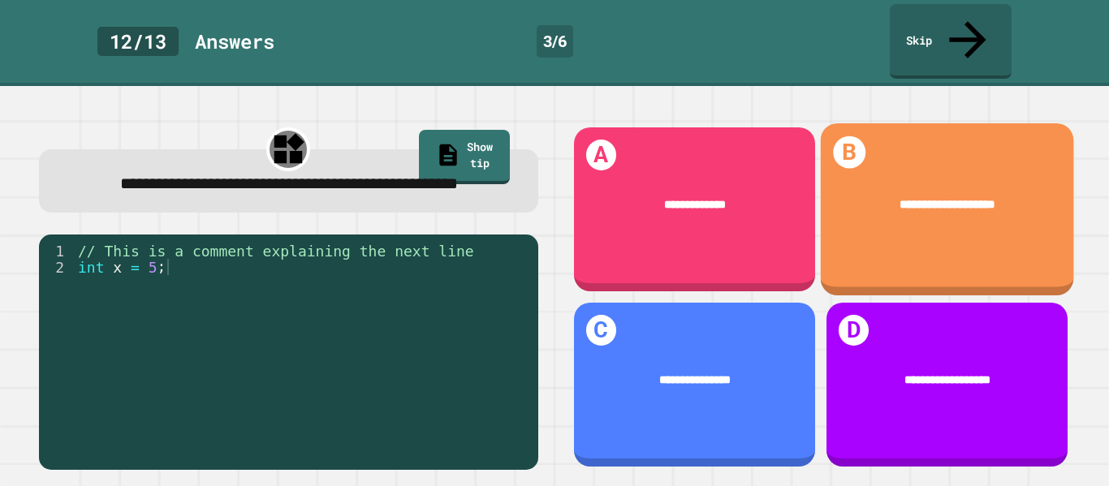
click at [986, 189] on div "**********" at bounding box center [946, 205] width 253 height 67
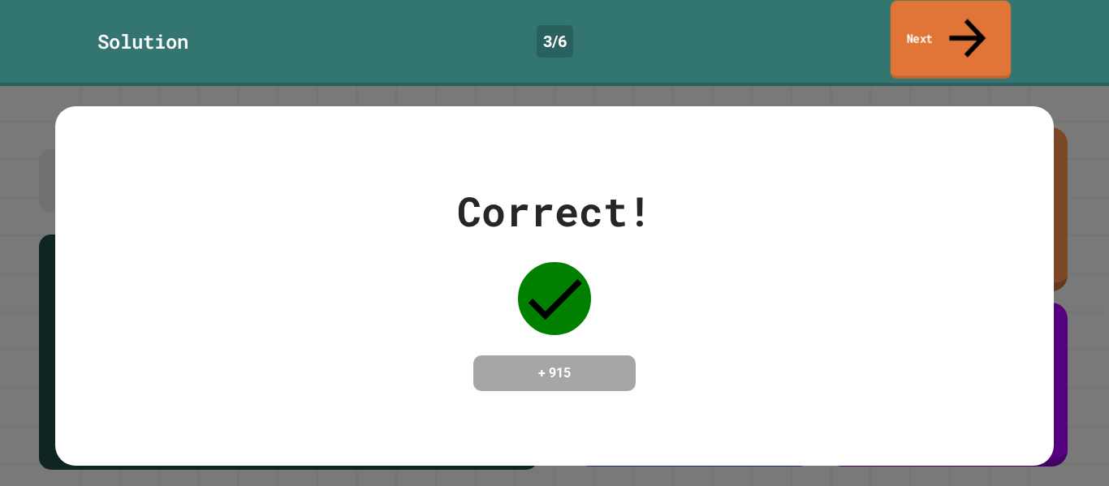
click at [908, 20] on link "Next" at bounding box center [951, 40] width 120 height 79
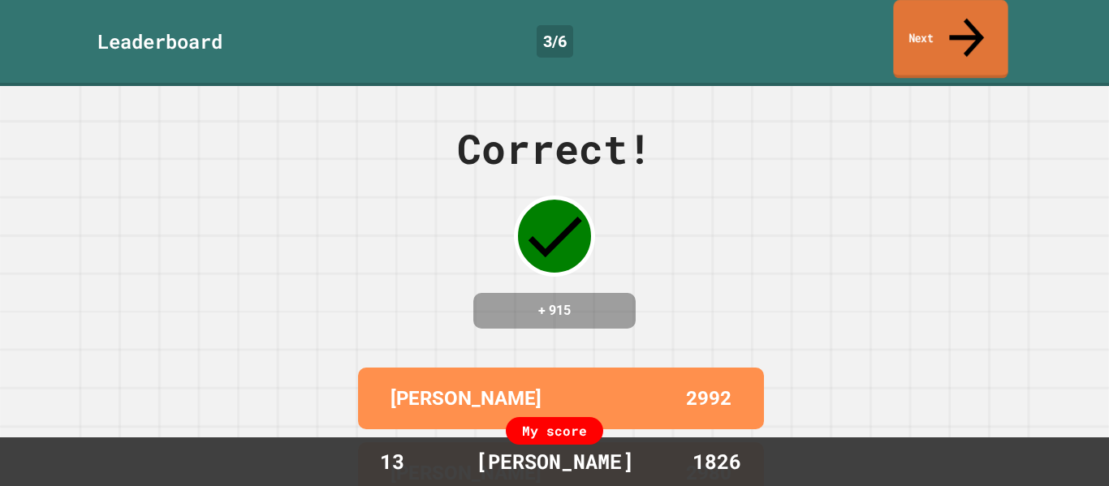
click at [936, 29] on link "Next" at bounding box center [950, 39] width 114 height 79
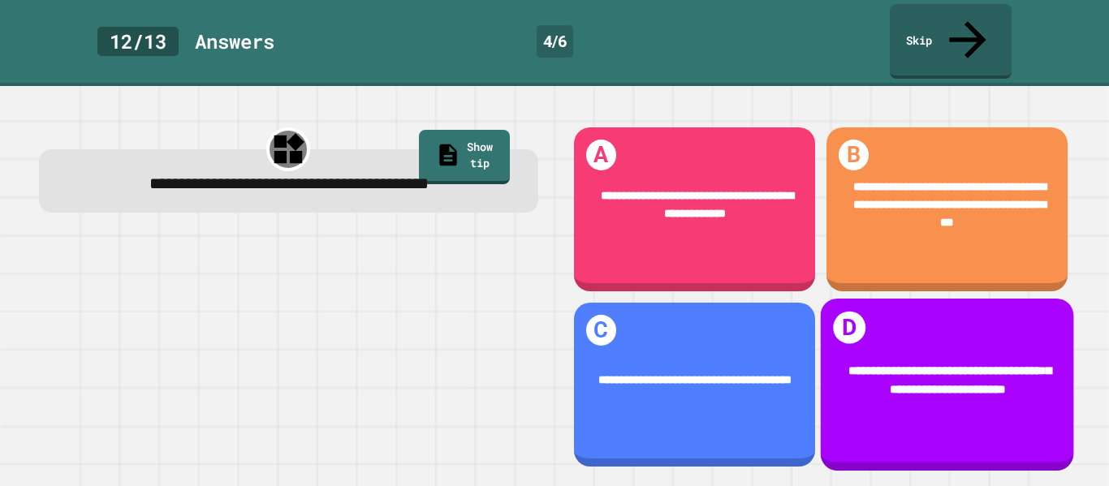
click at [948, 396] on div "**********" at bounding box center [946, 381] width 253 height 86
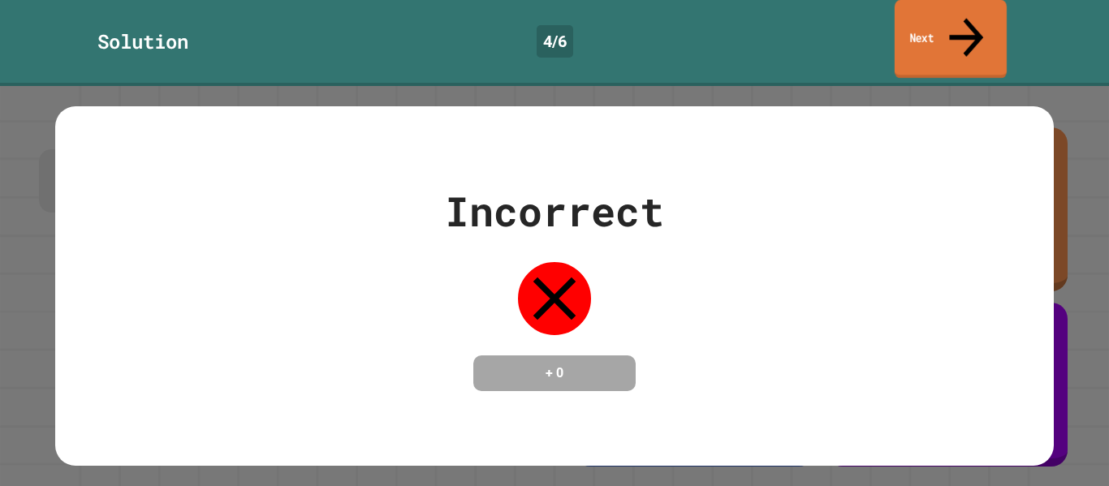
click at [918, 22] on link "Next" at bounding box center [951, 39] width 112 height 79
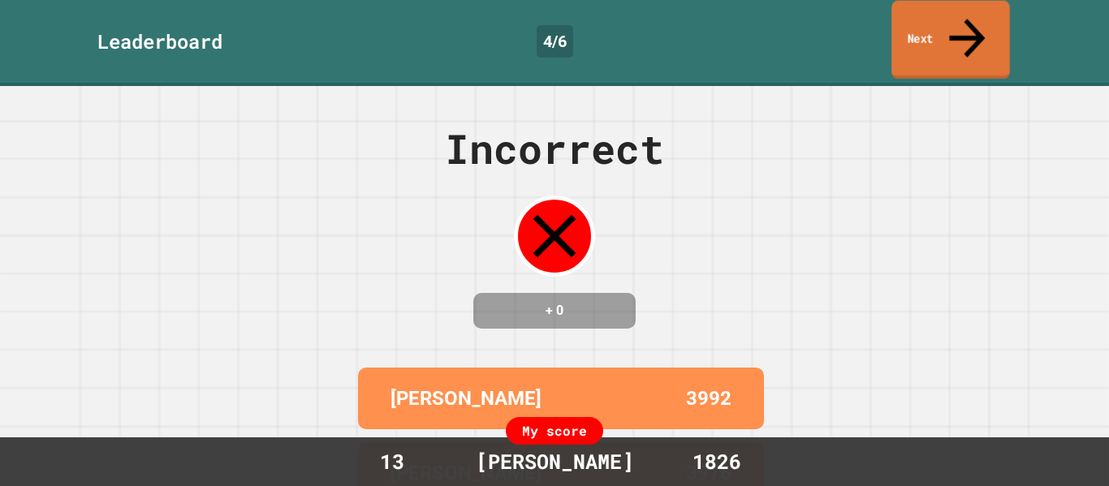
click at [934, 33] on link "Next" at bounding box center [950, 40] width 119 height 79
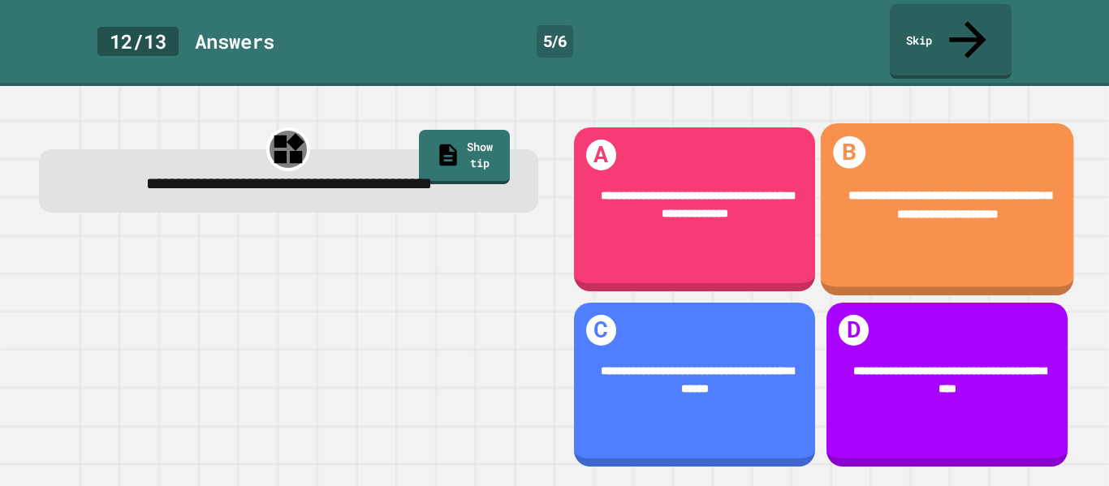
click at [873, 205] on div "**********" at bounding box center [946, 205] width 253 height 86
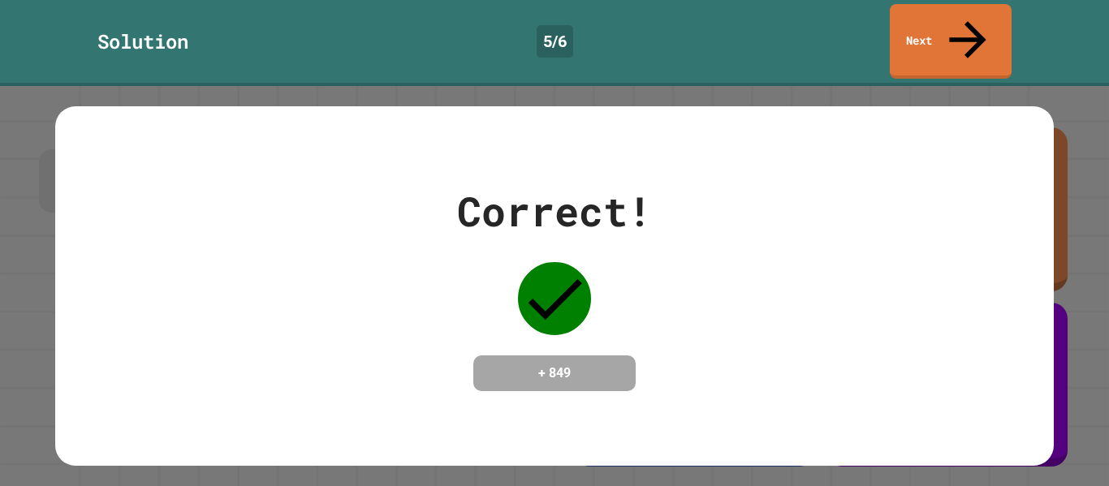
click at [503, 438] on div "Correct! + 849" at bounding box center [554, 286] width 998 height 360
click at [908, 16] on link "Next" at bounding box center [950, 40] width 123 height 79
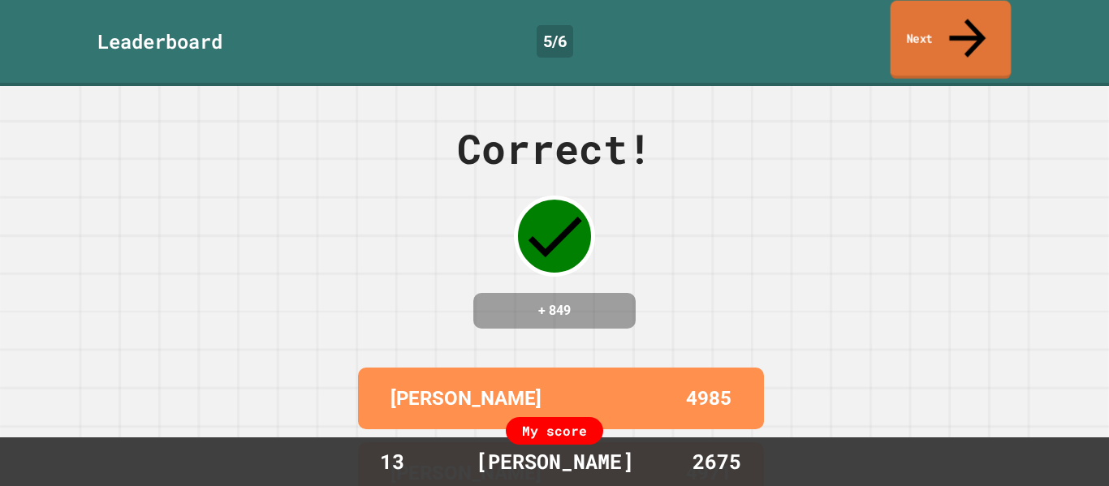
click at [908, 16] on link "Next" at bounding box center [951, 40] width 121 height 79
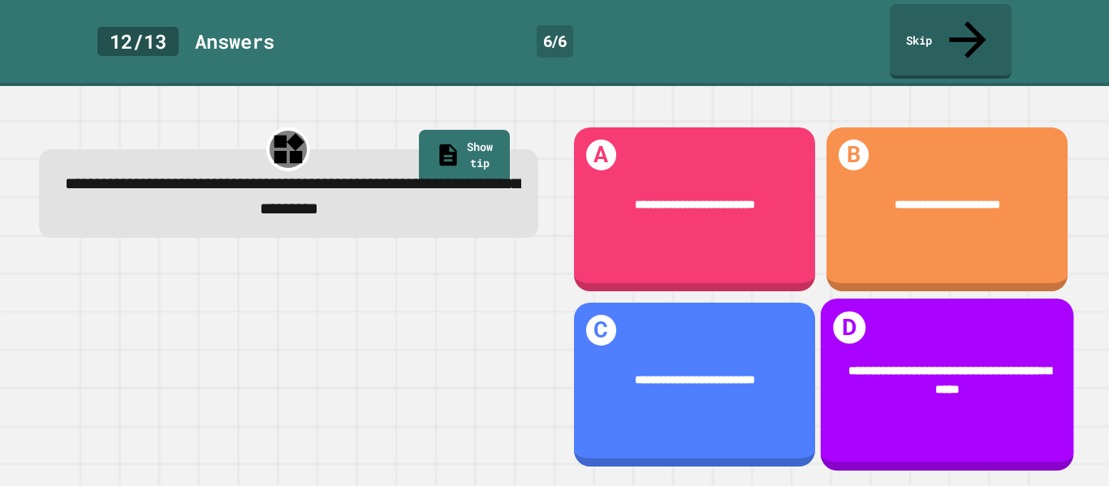
click at [880, 314] on div "**********" at bounding box center [946, 385] width 253 height 172
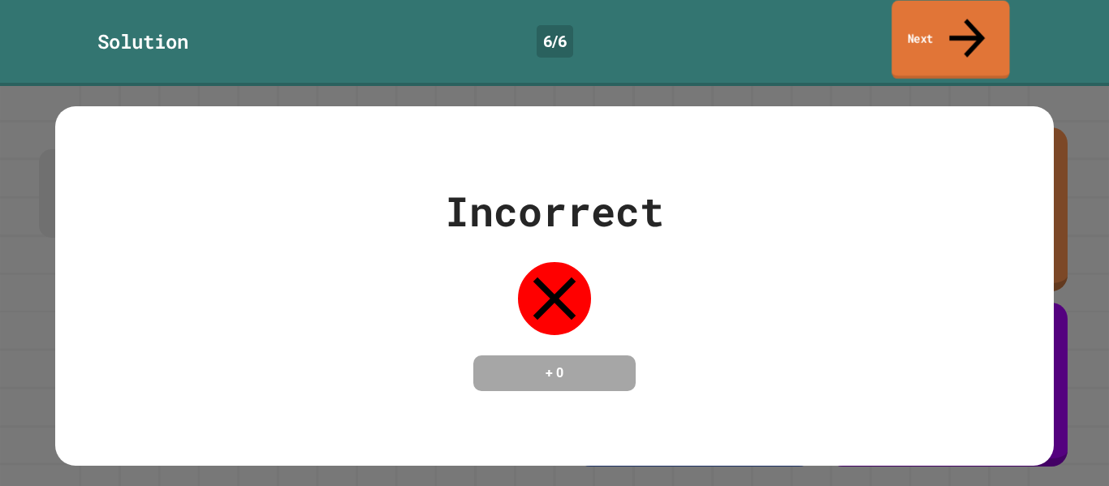
click at [992, 20] on link "Next" at bounding box center [950, 40] width 118 height 79
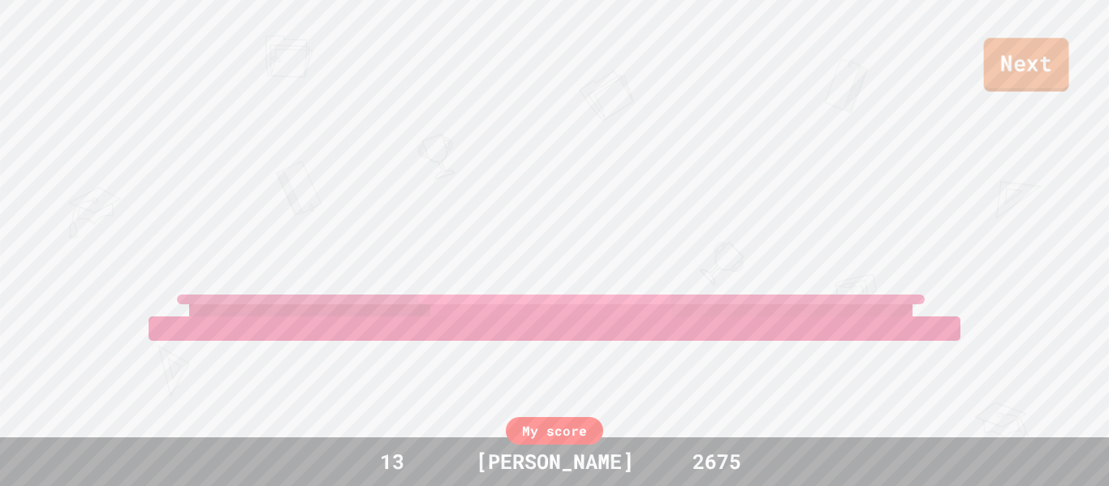
click at [1037, 87] on link "Next" at bounding box center [1026, 65] width 85 height 54
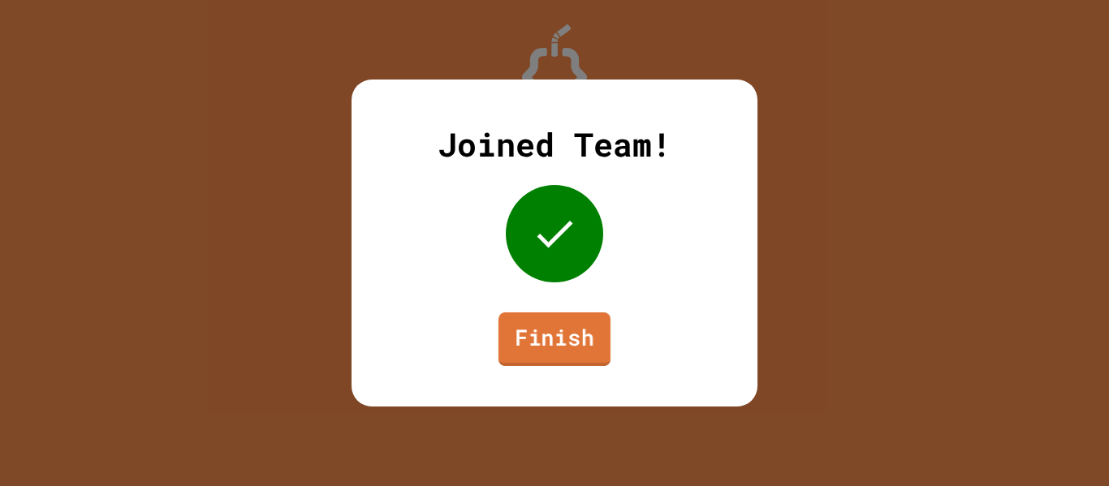
click at [570, 336] on link "Finish" at bounding box center [554, 340] width 112 height 54
